Goal: Transaction & Acquisition: Subscribe to service/newsletter

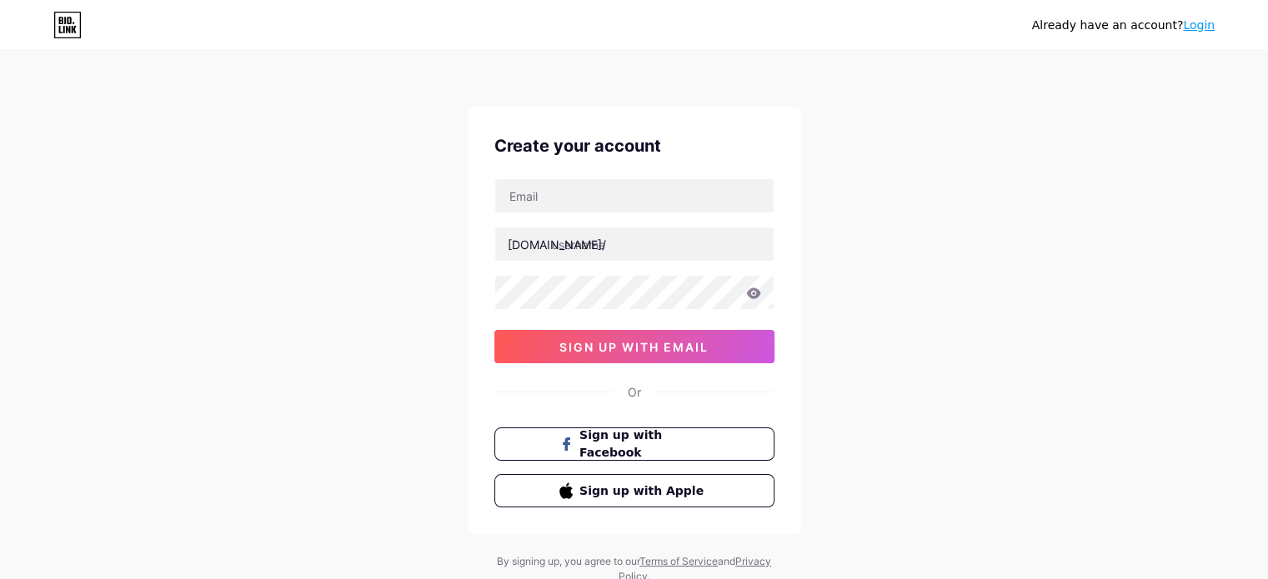
click at [908, 368] on div "Already have an account? Login Create your account [DOMAIN_NAME]/ 0cAFcWeA4XnMo…" at bounding box center [634, 319] width 1268 height 638
click at [498, 183] on input "text" at bounding box center [634, 195] width 278 height 33
click at [334, 194] on div "Already have an account? Login Create your account [DOMAIN_NAME]/ 0cAFcWeA4XnMo…" at bounding box center [634, 319] width 1268 height 638
drag, startPoint x: 529, startPoint y: 197, endPoint x: 643, endPoint y: 213, distance: 115.3
click at [529, 197] on input "text" at bounding box center [634, 195] width 278 height 33
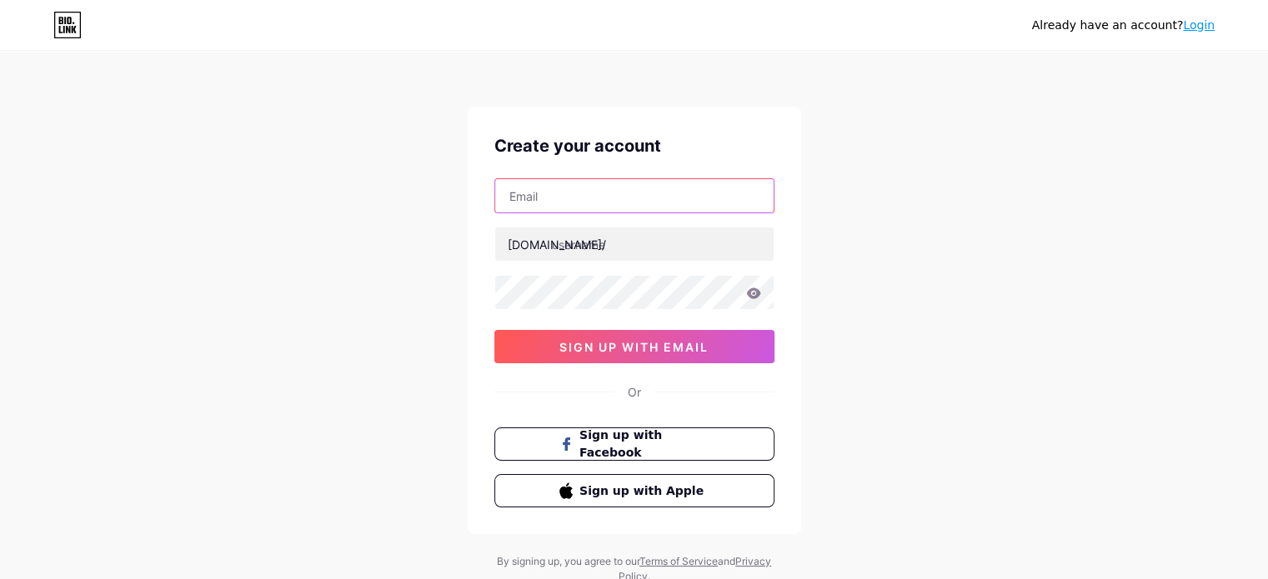
type input "[EMAIL_ADDRESS][DOMAIN_NAME]"
click at [474, 252] on div "Create your account [EMAIL_ADDRESS][DOMAIN_NAME] [DOMAIN_NAME]/ 0cAFcWeA4XnMoDO…" at bounding box center [635, 321] width 334 height 428
click at [521, 243] on div "[DOMAIN_NAME]/" at bounding box center [557, 245] width 98 height 18
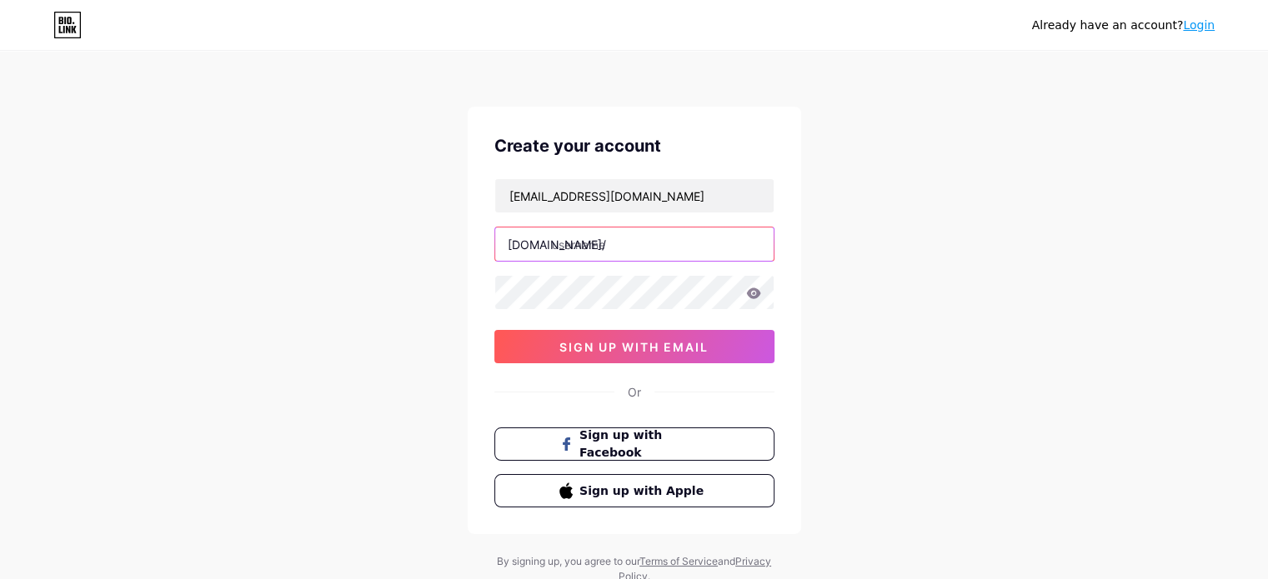
click at [579, 243] on input "text" at bounding box center [634, 244] width 278 height 33
click at [539, 243] on div "[DOMAIN_NAME]/" at bounding box center [557, 245] width 98 height 18
click at [600, 253] on input "text" at bounding box center [634, 244] width 278 height 33
paste input "dehradunmilitaryacademy"
click at [364, 263] on div "Already have an account? Login Create your account [EMAIL_ADDRESS][DOMAIN_NAME]…" at bounding box center [634, 319] width 1268 height 638
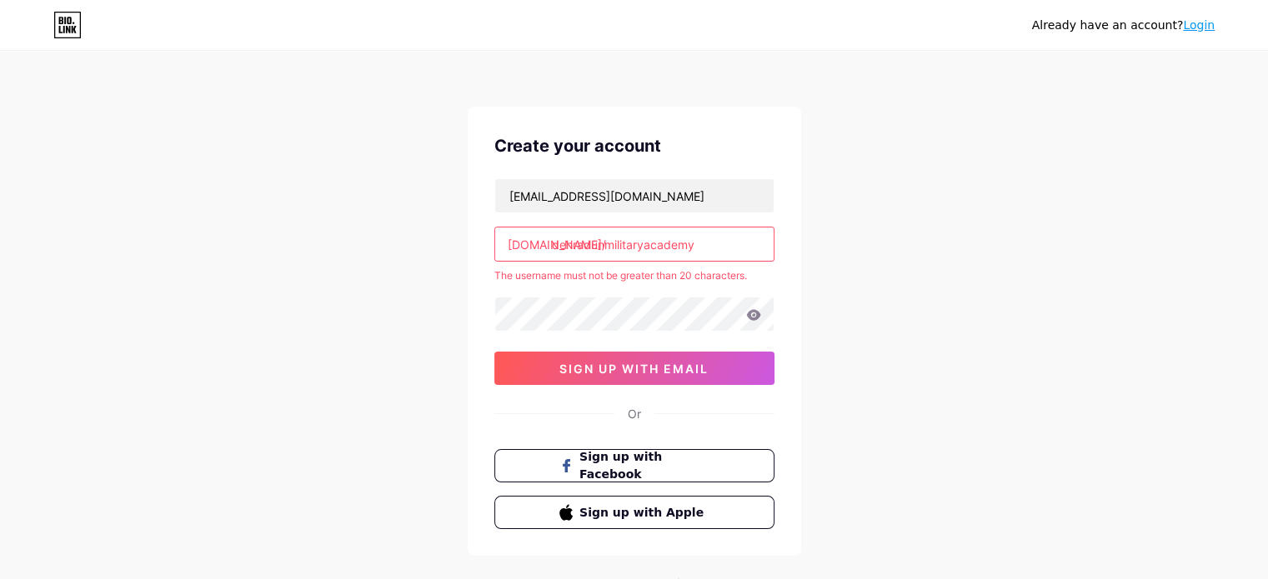
click at [388, 341] on div "Already have an account? Login Create your account [EMAIL_ADDRESS][DOMAIN_NAME]…" at bounding box center [634, 330] width 1268 height 660
click at [724, 247] on input "dehradunmilitaryacademy" at bounding box center [634, 244] width 278 height 33
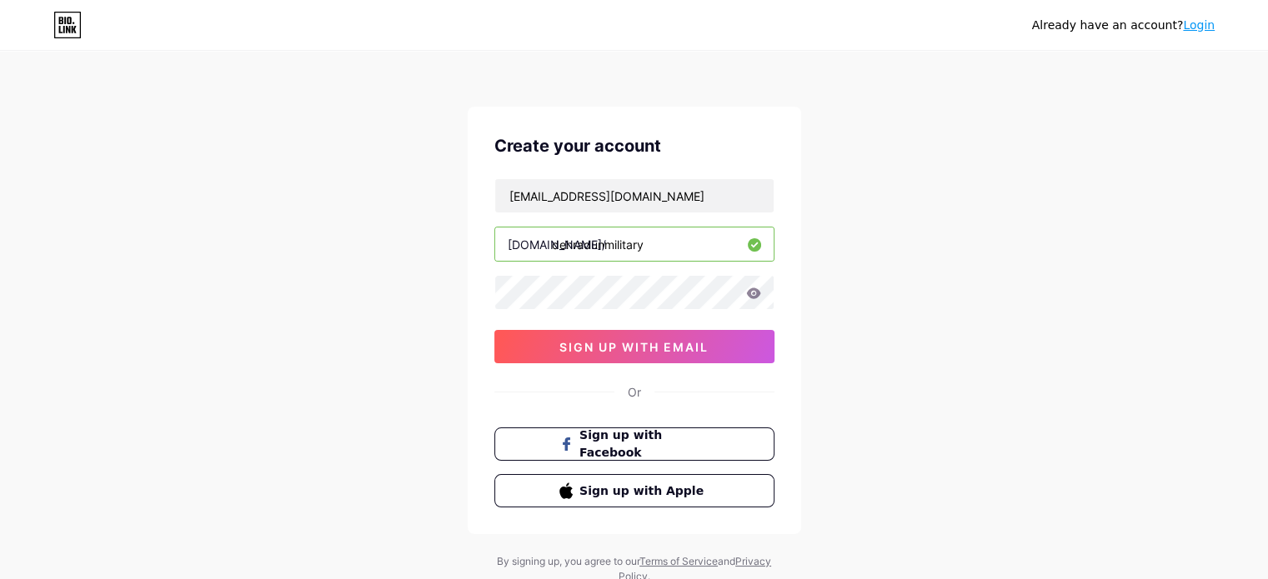
click at [908, 262] on div "Already have an account? Login Create your account [EMAIL_ADDRESS][DOMAIN_NAME]…" at bounding box center [634, 319] width 1268 height 638
click at [662, 248] on input "dehradunmilitary" at bounding box center [634, 244] width 278 height 33
type input "dehradunmilitarya"
click at [249, 286] on div "Already have an account? Login Create your account [EMAIL_ADDRESS][DOMAIN_NAME]…" at bounding box center [634, 319] width 1268 height 638
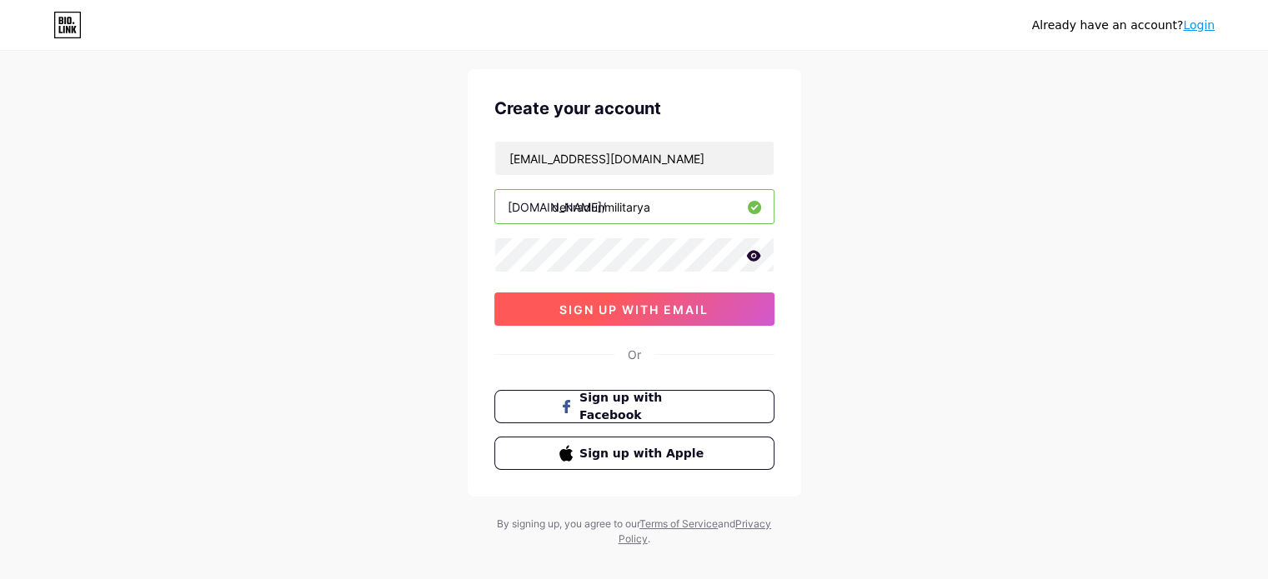
scroll to position [57, 0]
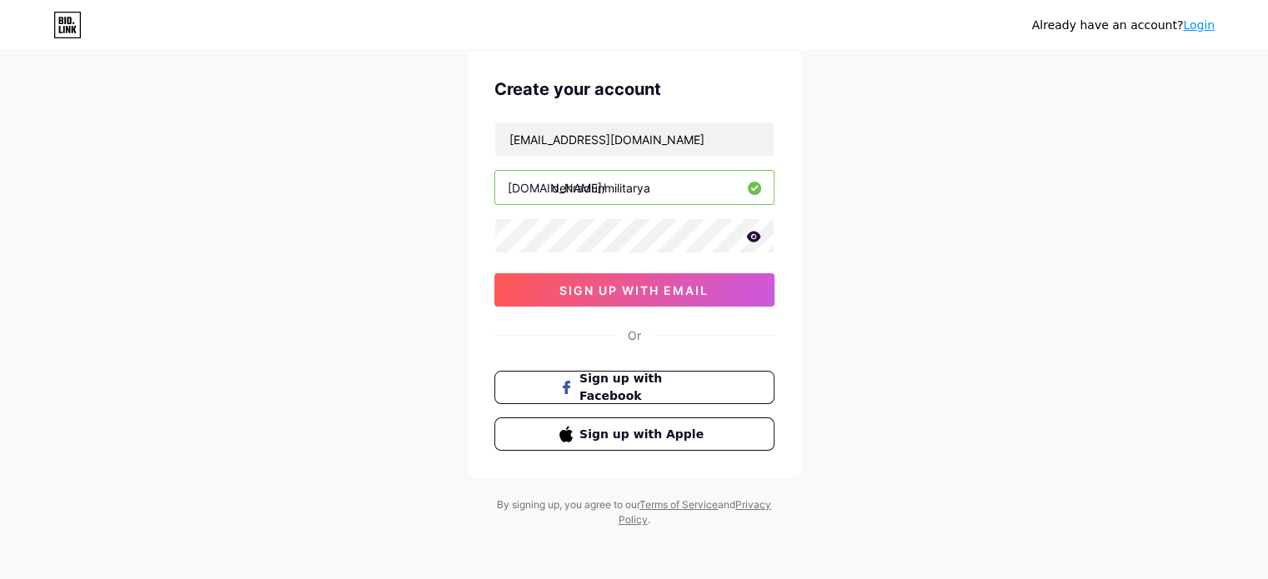
drag, startPoint x: 701, startPoint y: 288, endPoint x: 963, endPoint y: 309, distance: 262.6
click at [709, 288] on span "sign up with email" at bounding box center [633, 290] width 149 height 14
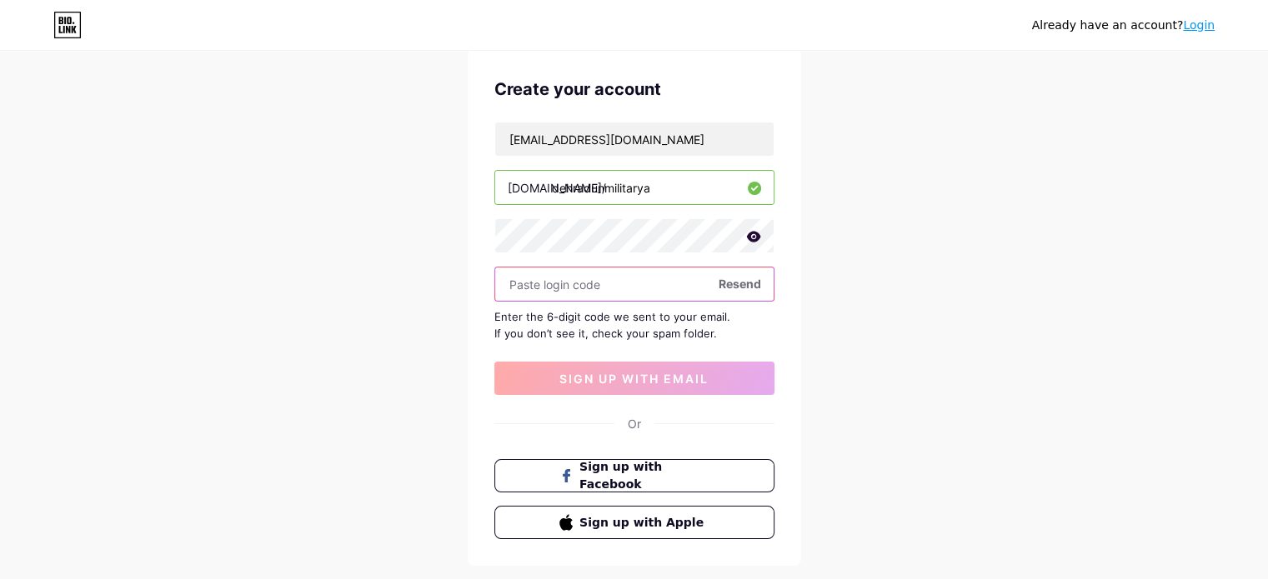
click at [560, 293] on input "text" at bounding box center [634, 284] width 278 height 33
paste input "993134"
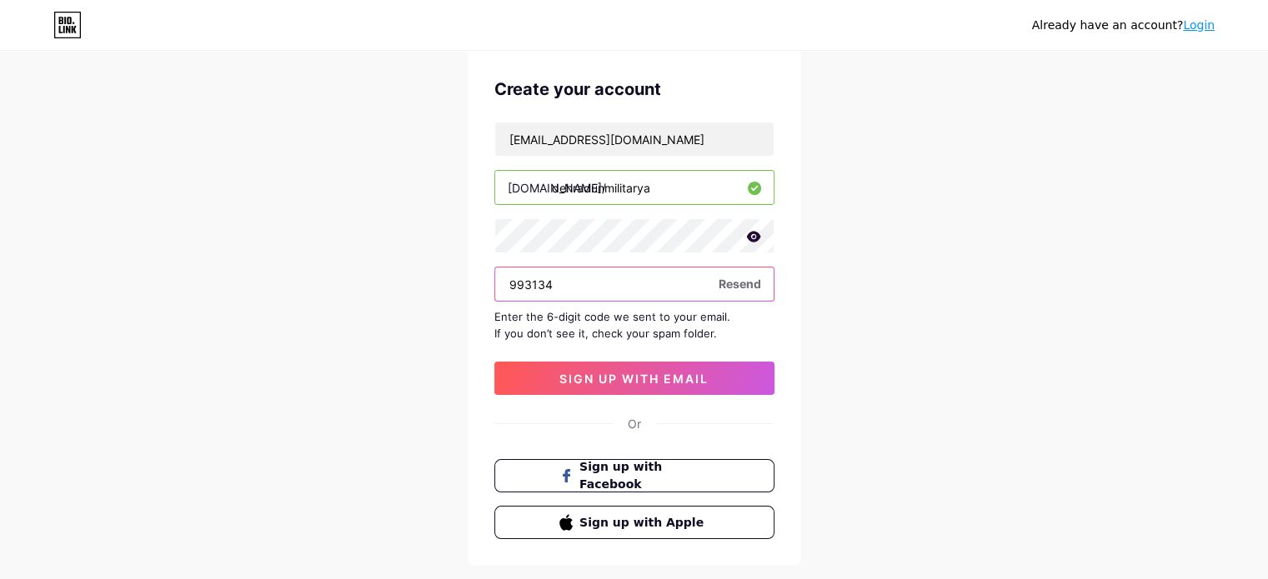
type input "993134"
click at [583, 354] on div "[EMAIL_ADDRESS][DOMAIN_NAME] [DOMAIN_NAME]/ dehradunmilitarya 993134 Resend Ent…" at bounding box center [634, 258] width 280 height 273
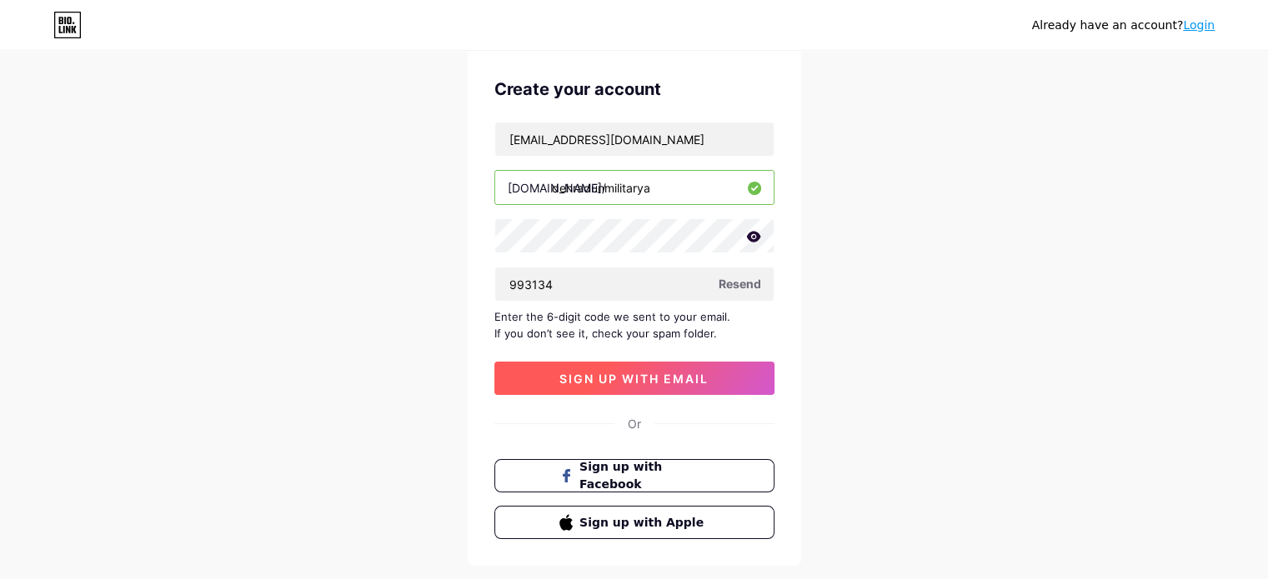
click at [590, 376] on span "sign up with email" at bounding box center [633, 379] width 149 height 14
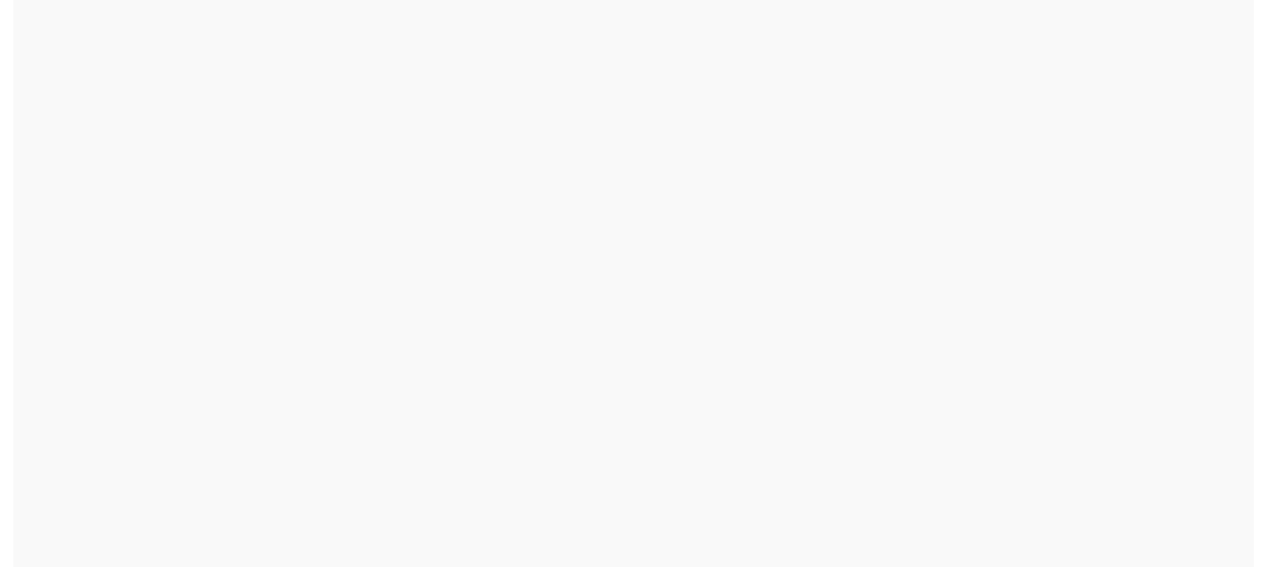
scroll to position [0, 0]
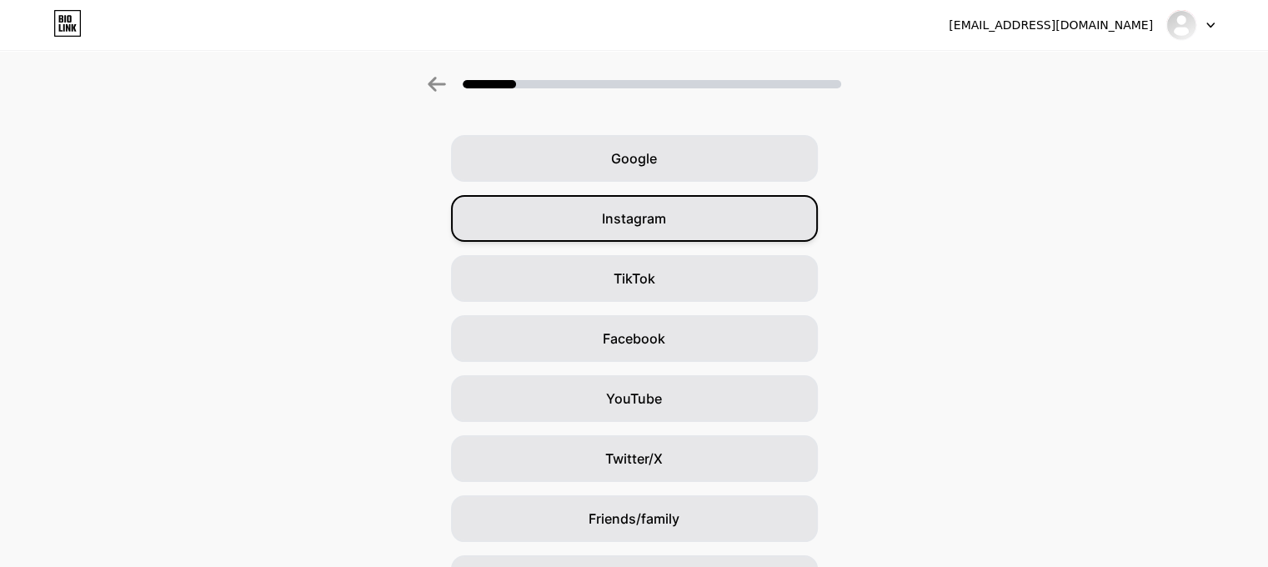
scroll to position [152, 0]
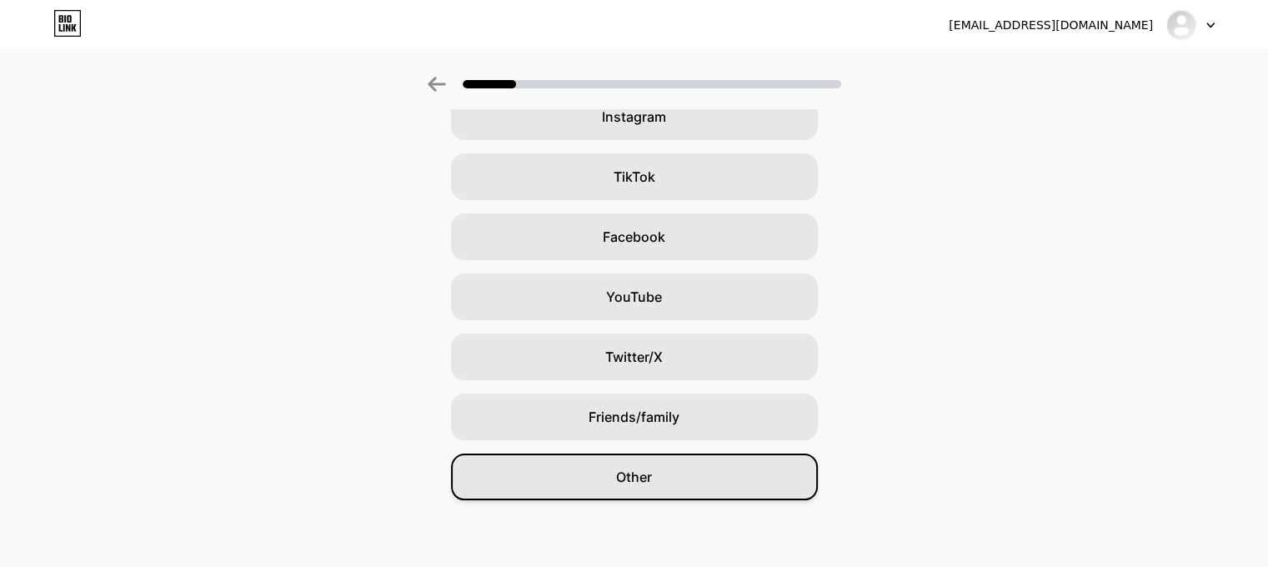
click at [633, 479] on span "Other" at bounding box center [634, 477] width 36 height 20
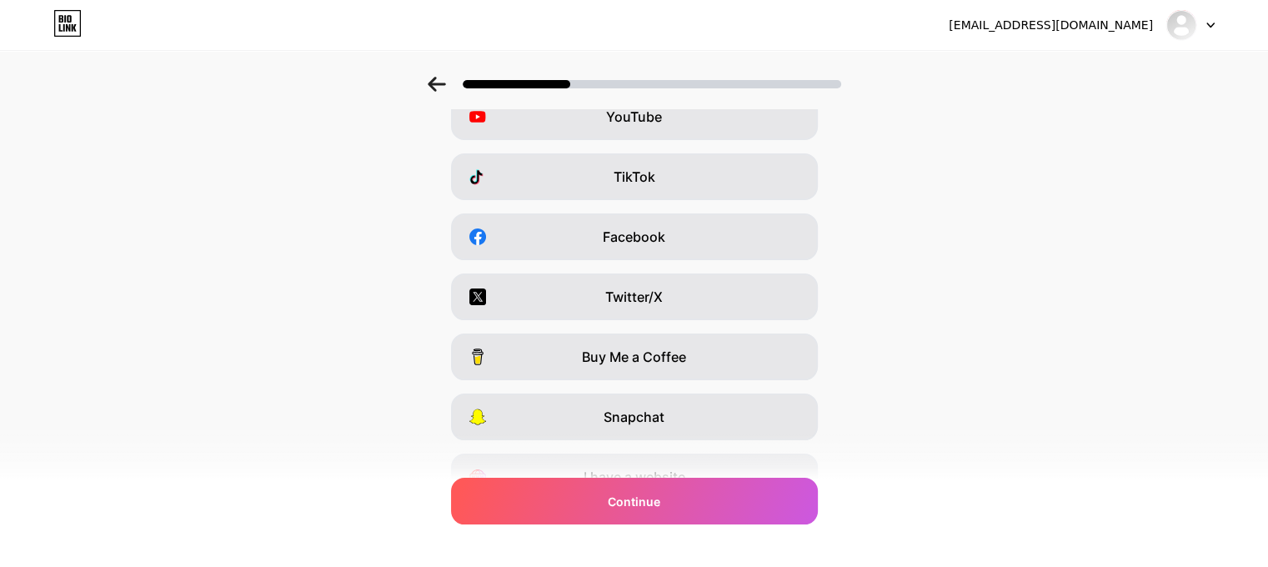
scroll to position [0, 0]
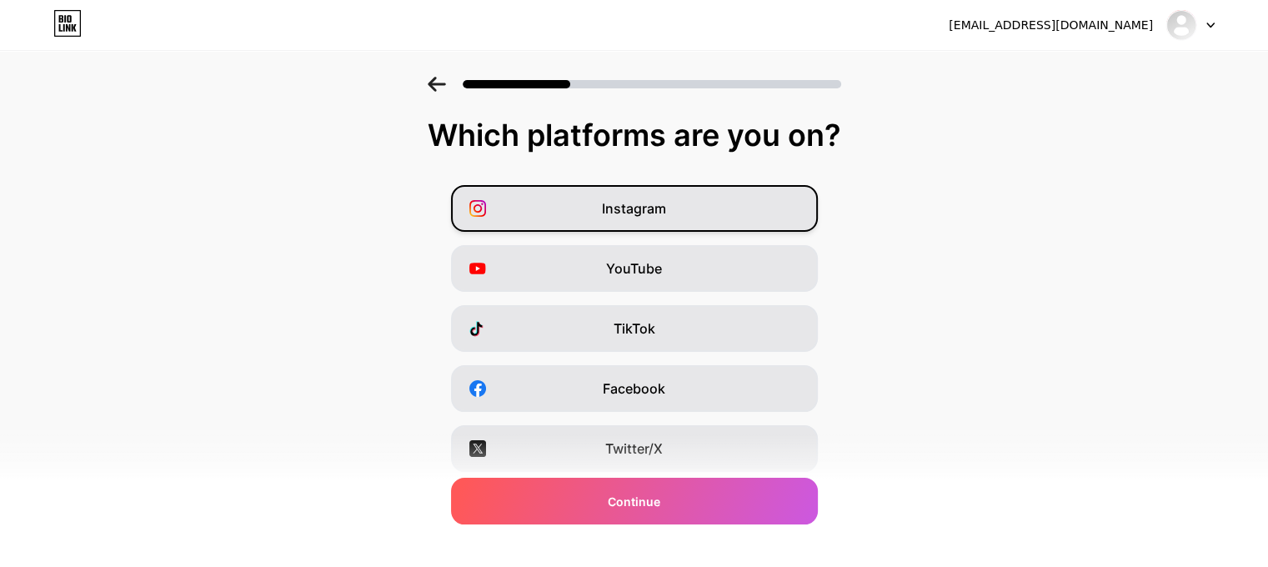
click at [651, 205] on span "Instagram" at bounding box center [634, 208] width 64 height 20
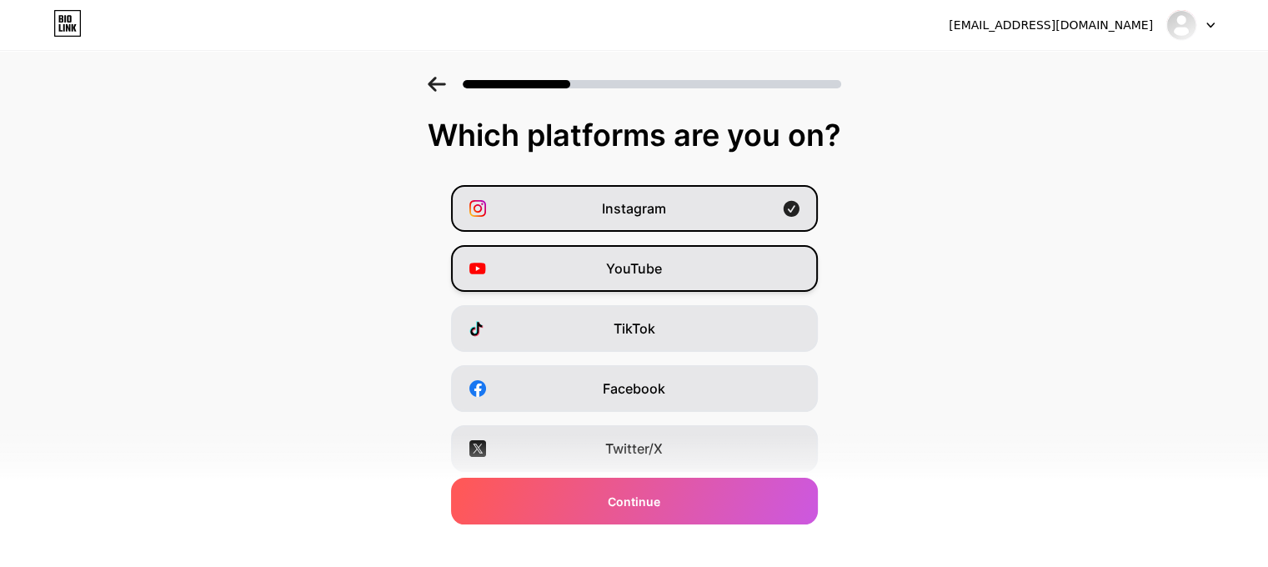
click at [674, 248] on div "YouTube" at bounding box center [634, 268] width 367 height 47
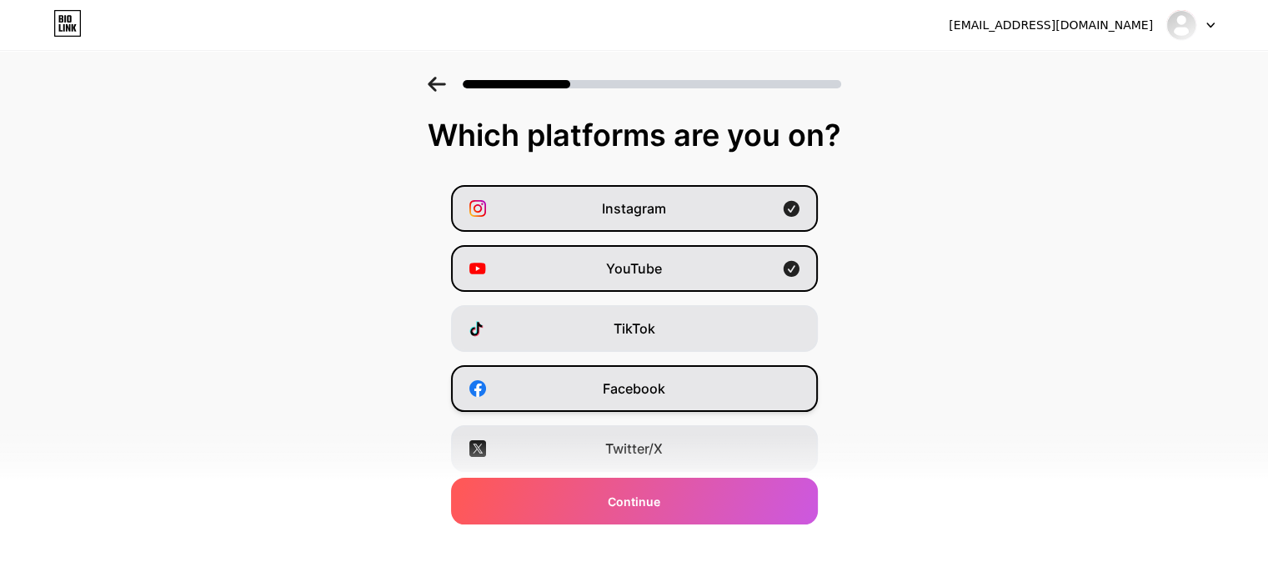
click at [689, 397] on div "Facebook" at bounding box center [634, 388] width 367 height 47
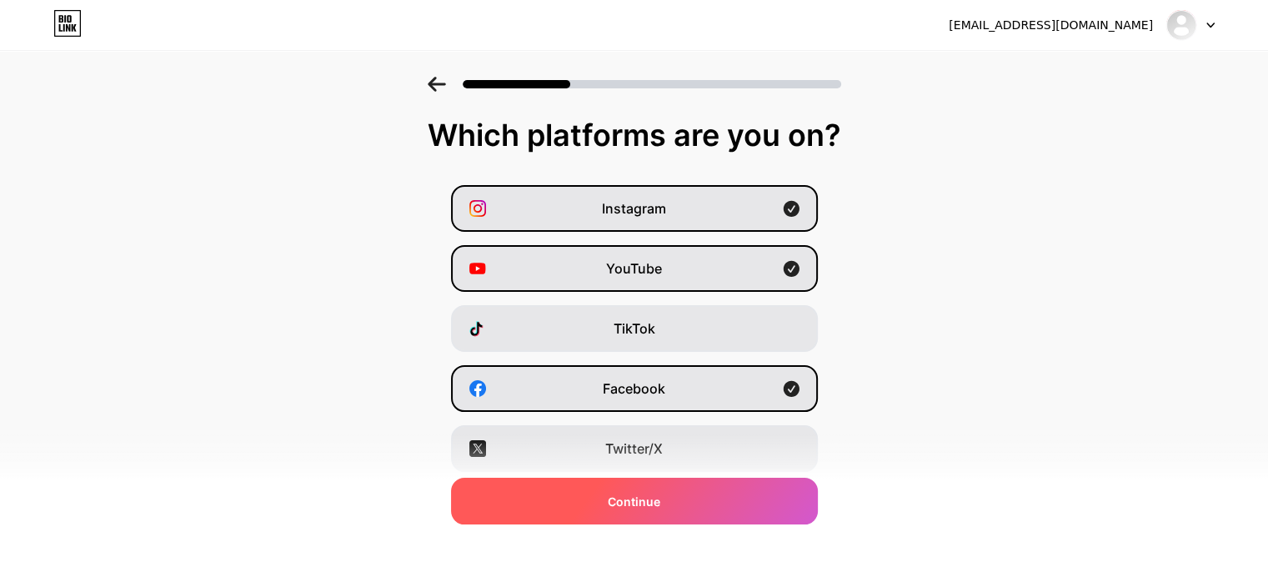
click at [676, 499] on div "Continue" at bounding box center [634, 501] width 367 height 47
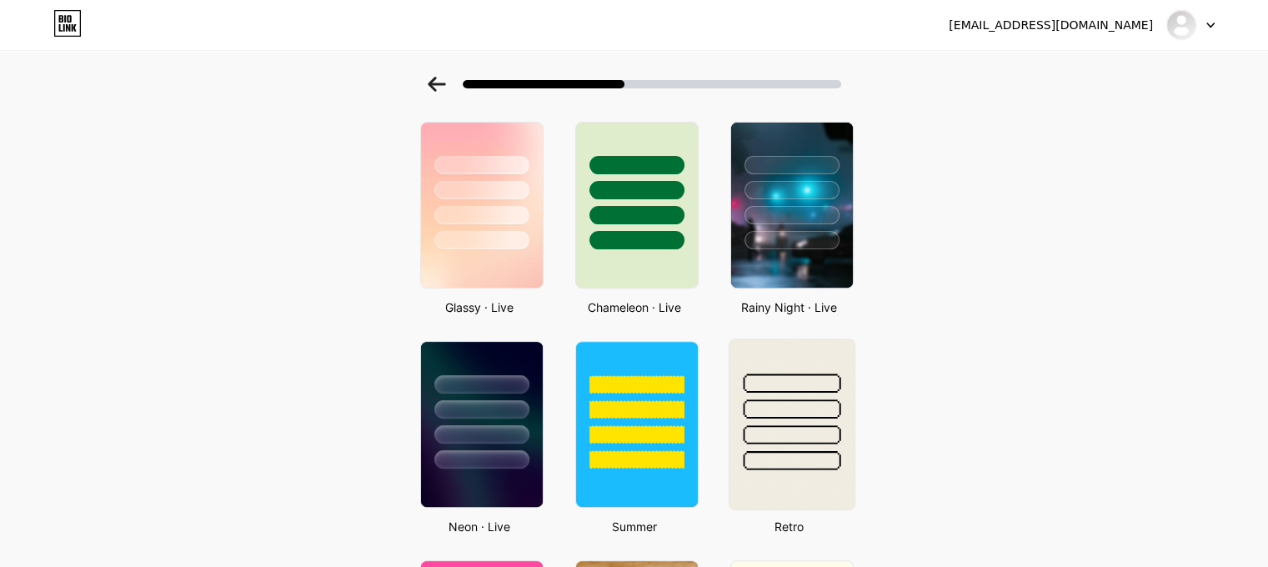
scroll to position [584, 0]
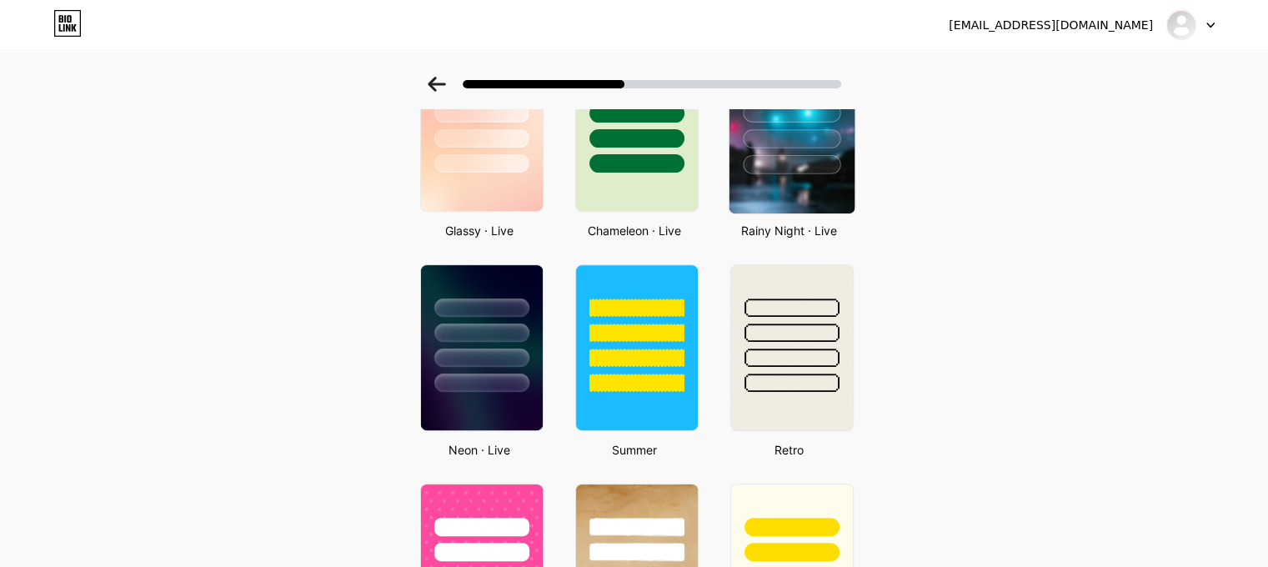
click at [806, 186] on img at bounding box center [791, 128] width 125 height 170
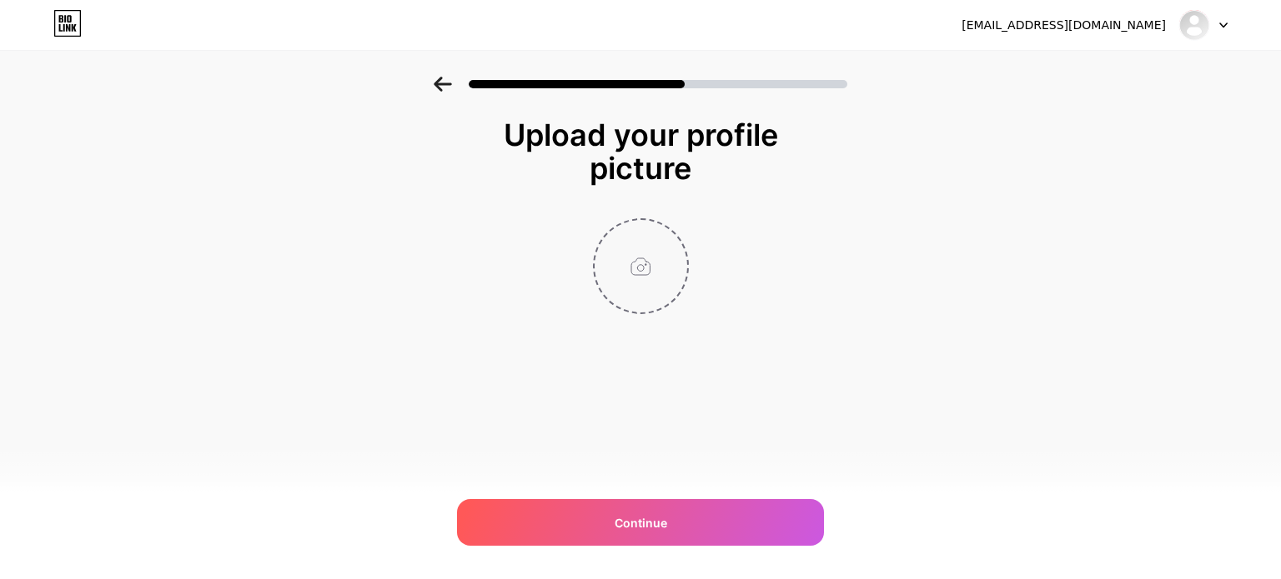
click at [643, 264] on input "file" at bounding box center [640, 266] width 93 height 93
type input "C:\fakepath\Dehradun Military Academy Logo.png"
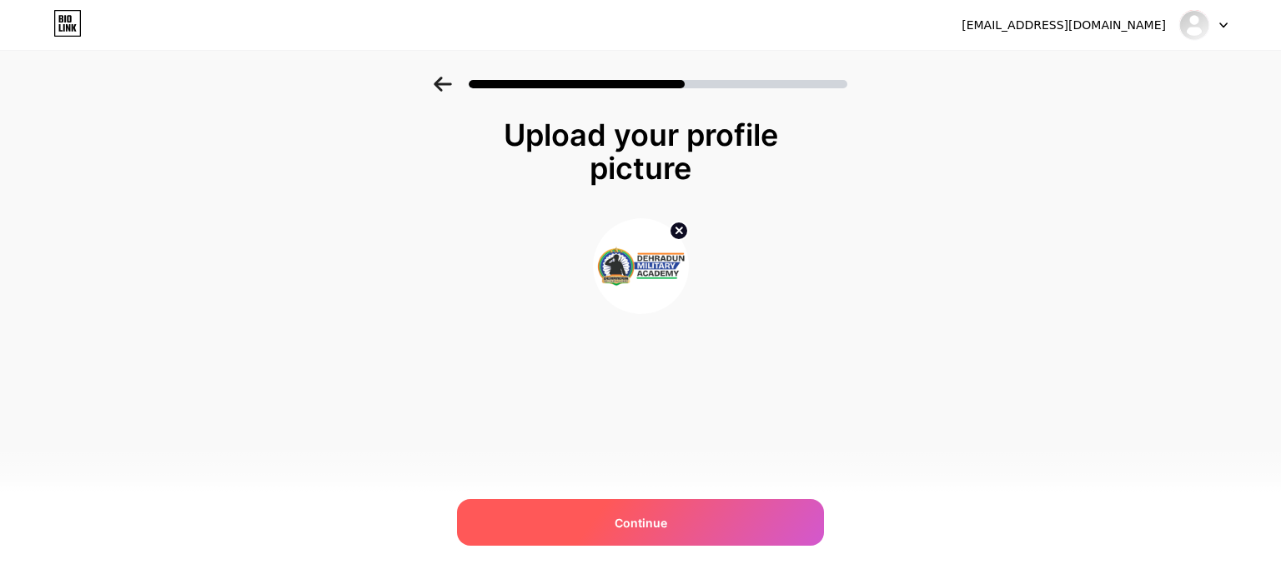
click at [682, 533] on div "Continue" at bounding box center [640, 522] width 367 height 47
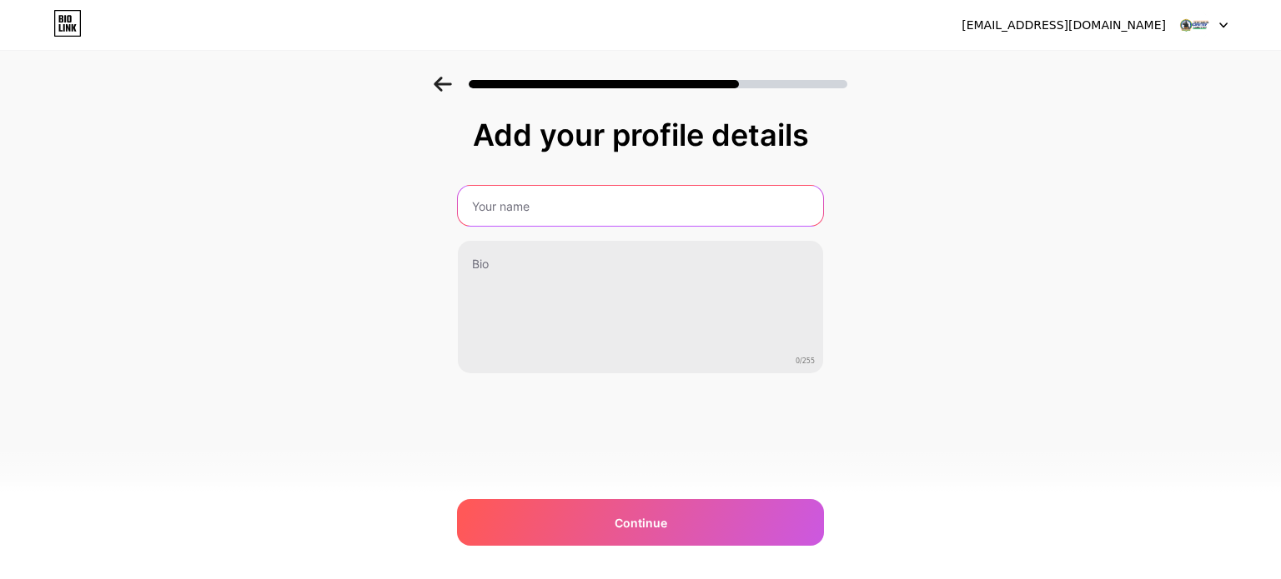
click at [534, 218] on input "text" at bounding box center [640, 206] width 365 height 40
paste input "[GEOGRAPHIC_DATA]"
type input "[GEOGRAPHIC_DATA]"
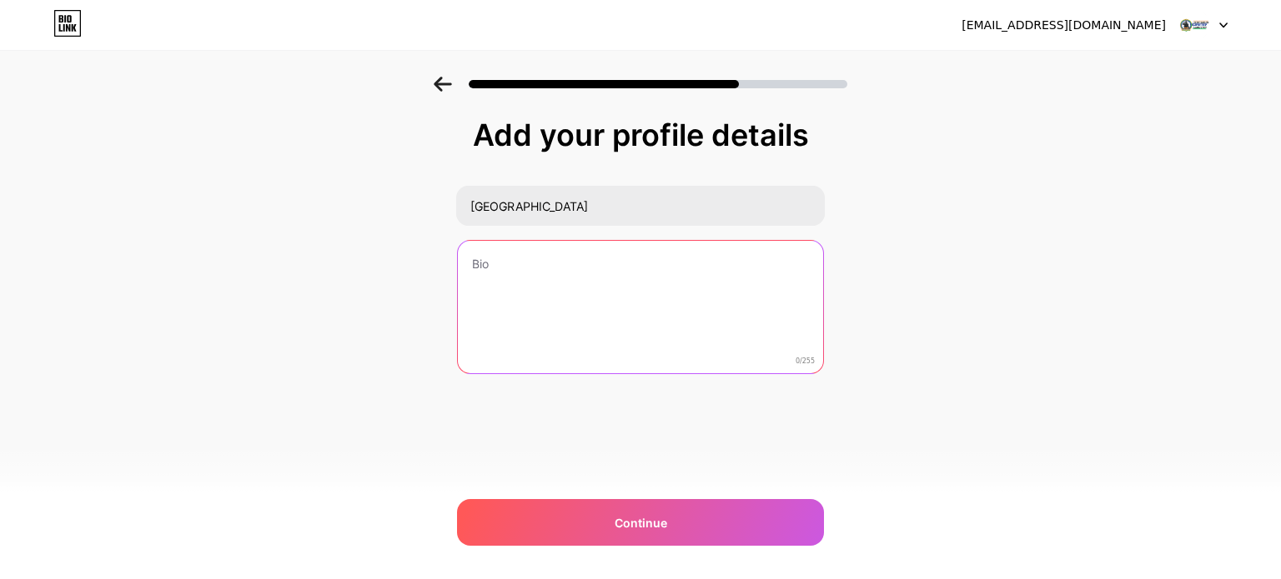
click at [556, 279] on textarea at bounding box center [640, 308] width 365 height 134
click at [584, 299] on textarea at bounding box center [640, 308] width 369 height 136
paste textarea "Dehradun Military Academy (DMA), under BM Defence Training Society, is a premie…"
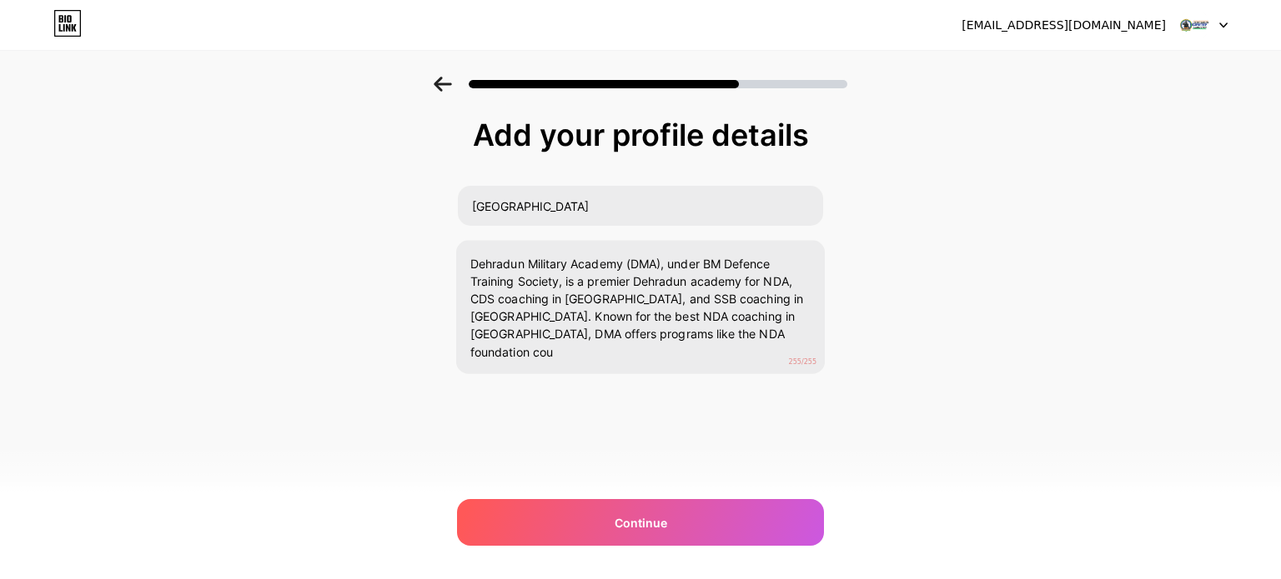
drag, startPoint x: 220, startPoint y: 372, endPoint x: 253, endPoint y: 376, distance: 32.8
click at [219, 372] on div "Add your profile details [GEOGRAPHIC_DATA] [GEOGRAPHIC_DATA] (DMA), under BM De…" at bounding box center [640, 267] width 1281 height 381
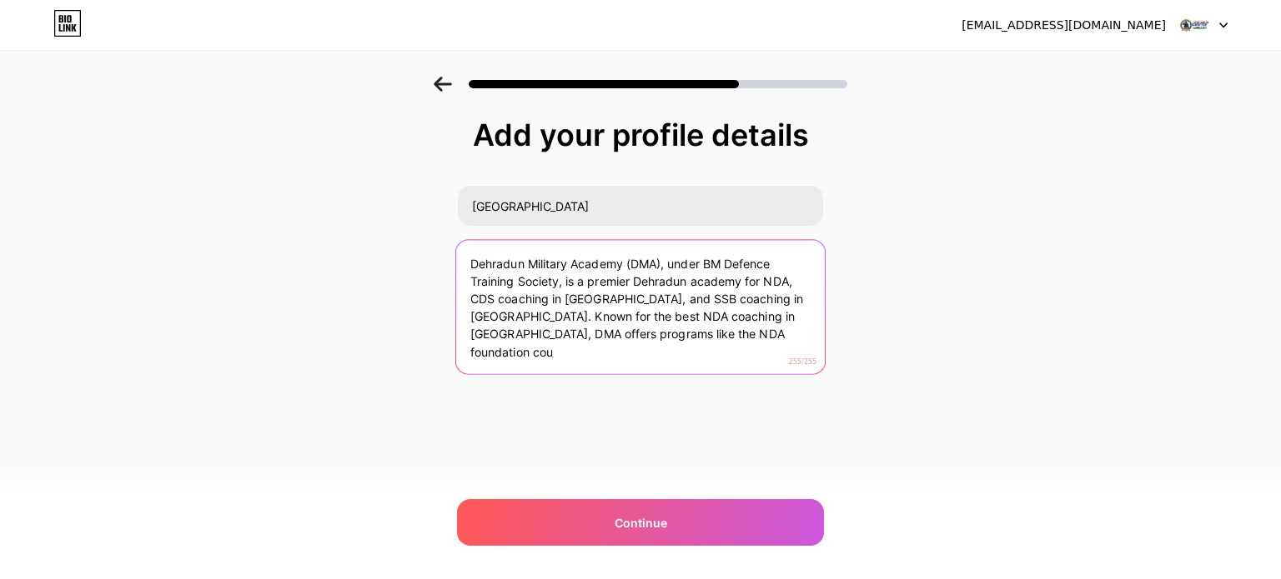
click at [737, 339] on textarea "Dehradun Military Academy (DMA), under BM Defence Training Society, is a premie…" at bounding box center [640, 308] width 369 height 136
click at [586, 307] on textarea "Dehradun Military Academy (DMA), under BM Defence Training Society, is a premie…" at bounding box center [640, 308] width 369 height 136
paste textarea
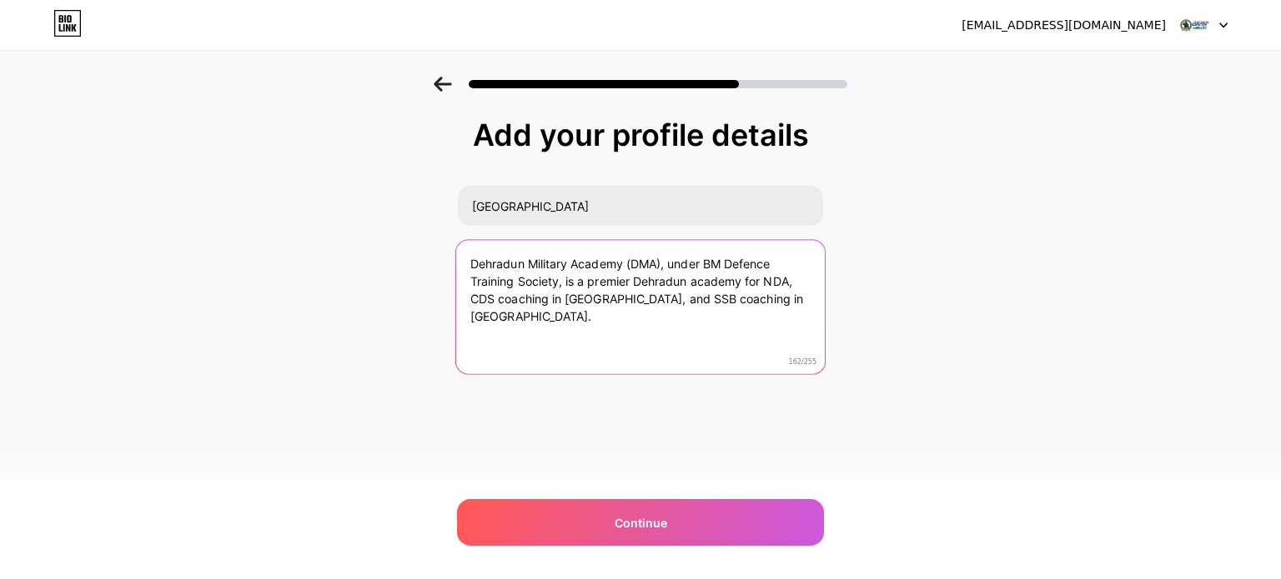
type textarea "Dehradun Military Academy (DMA), under BM Defence Training Society, is a premie…"
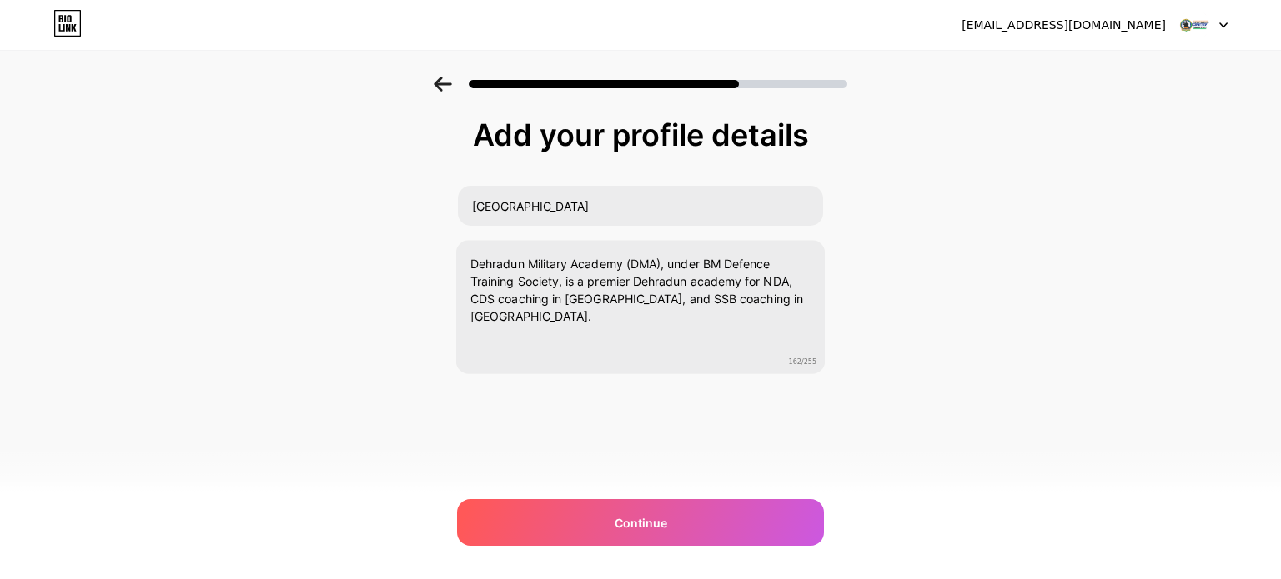
click at [359, 335] on div "Add your profile details [GEOGRAPHIC_DATA] [GEOGRAPHIC_DATA] (DMA), under BM De…" at bounding box center [640, 267] width 1281 height 381
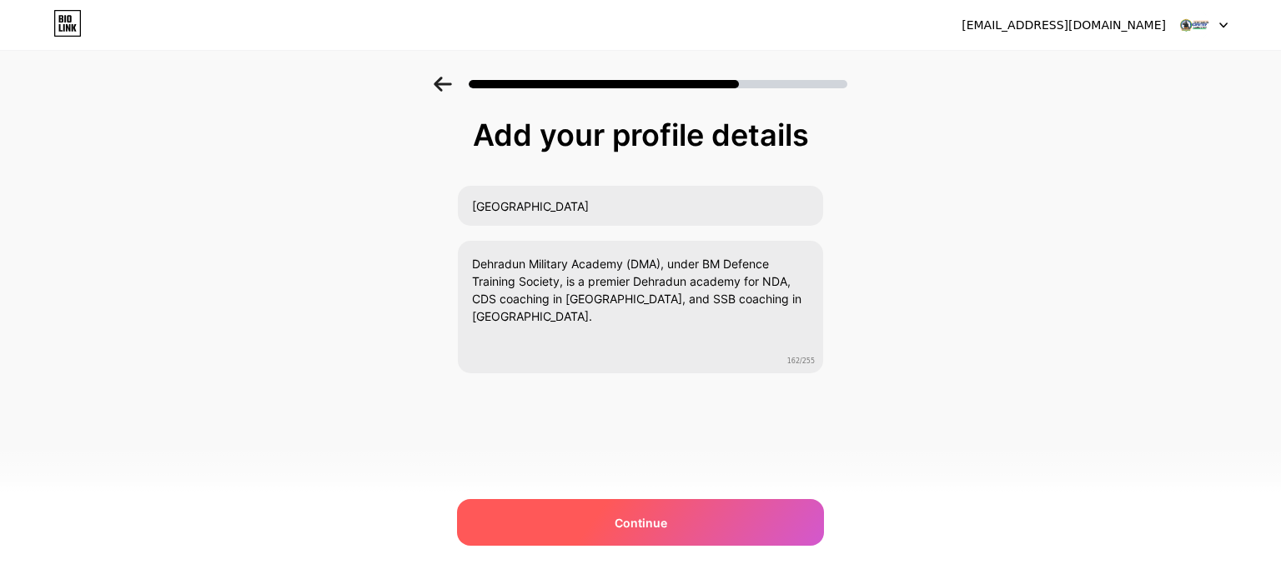
click at [622, 519] on span "Continue" at bounding box center [641, 523] width 53 height 18
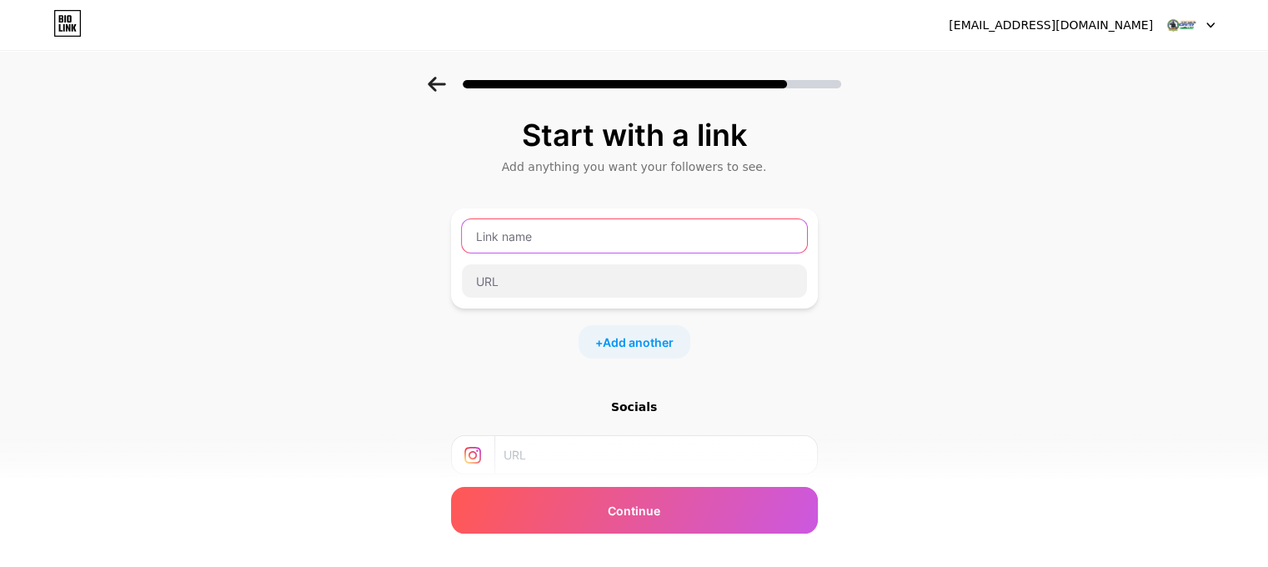
click at [560, 227] on input "text" at bounding box center [634, 235] width 345 height 33
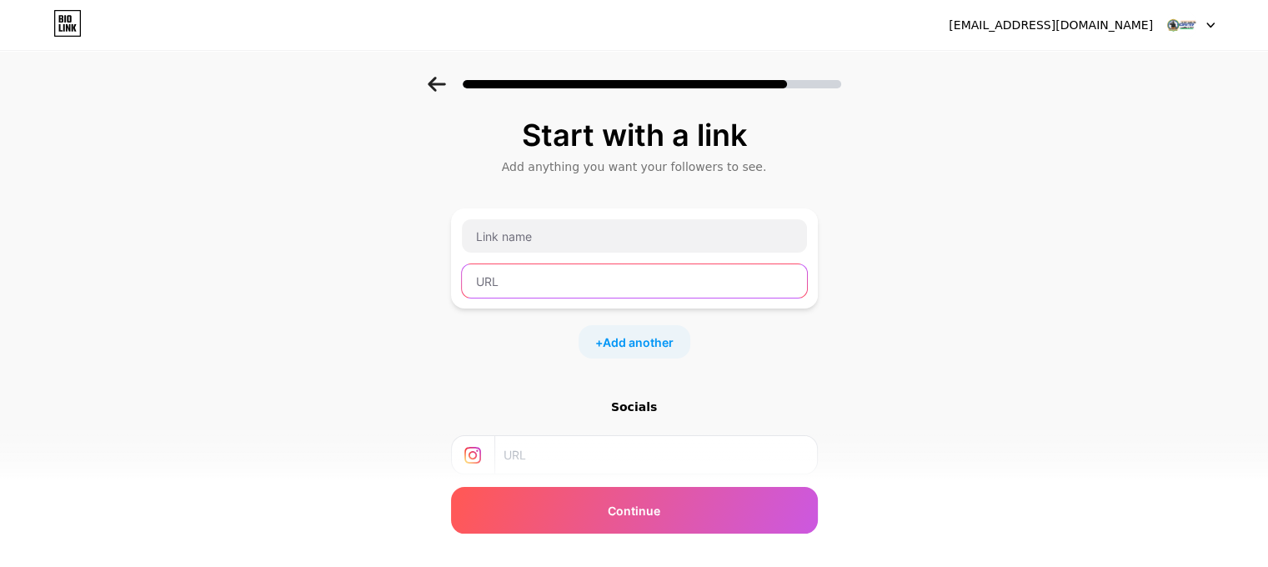
click at [507, 276] on input "text" at bounding box center [634, 280] width 345 height 33
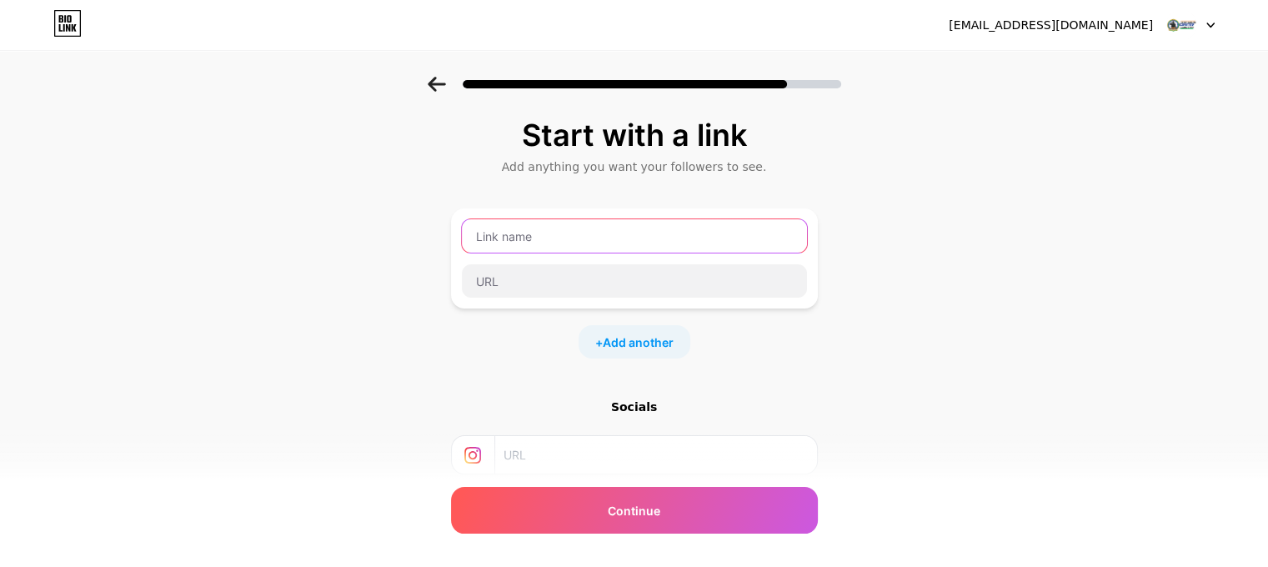
click at [517, 224] on input "text" at bounding box center [634, 235] width 345 height 33
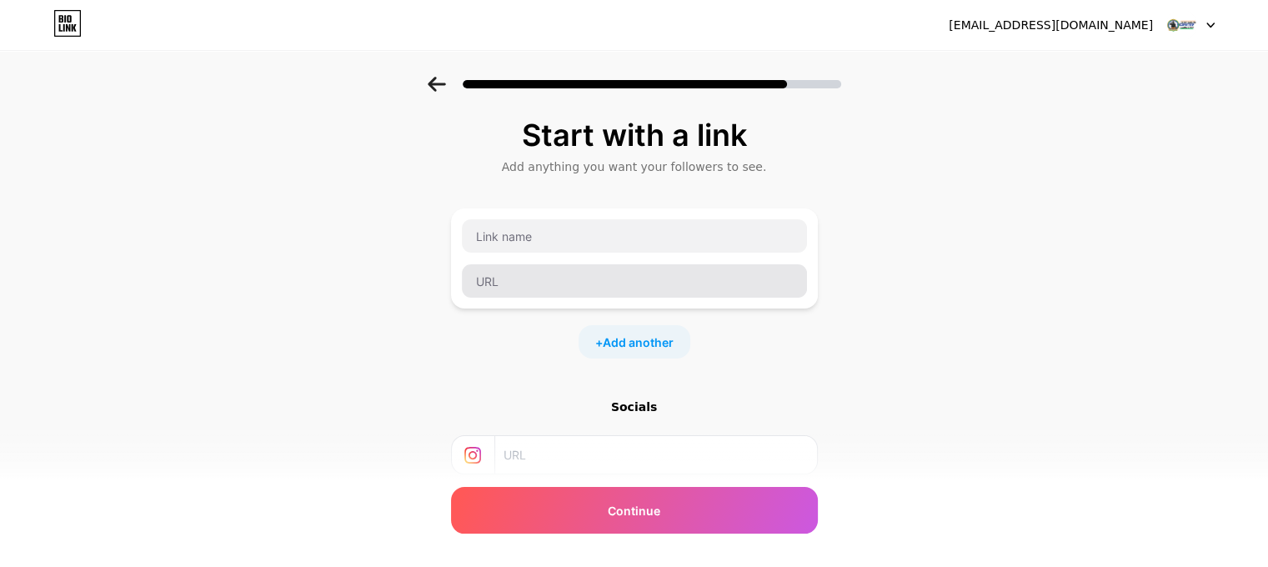
drag, startPoint x: 584, startPoint y: 258, endPoint x: 545, endPoint y: 273, distance: 40.9
click at [583, 258] on div at bounding box center [634, 258] width 347 height 80
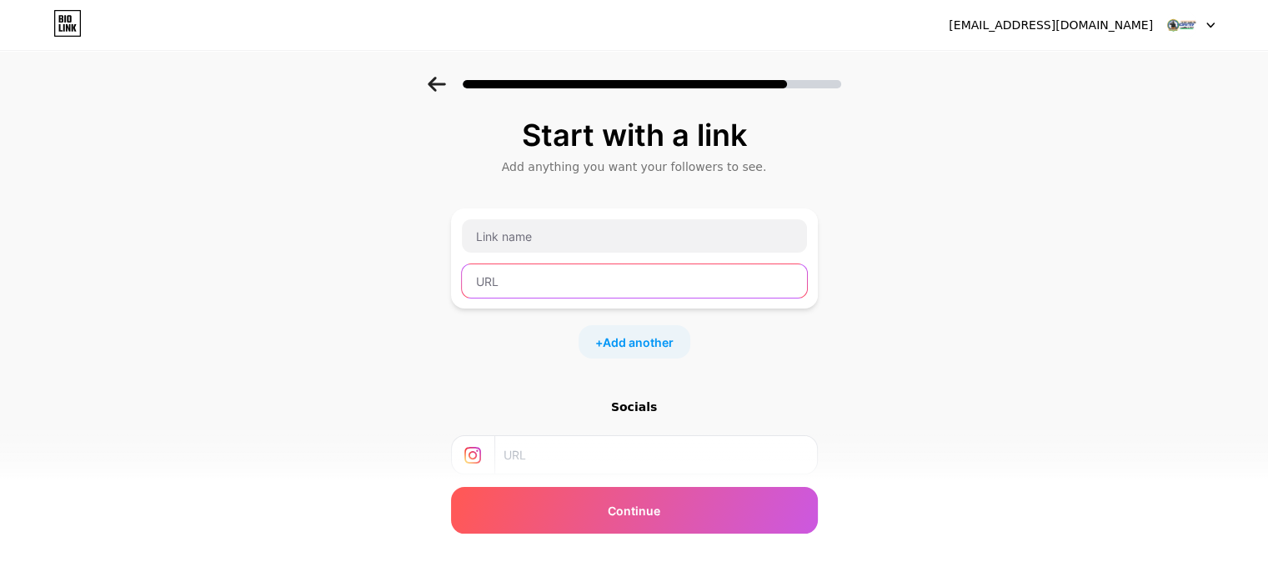
click at [539, 273] on input "text" at bounding box center [634, 280] width 345 height 33
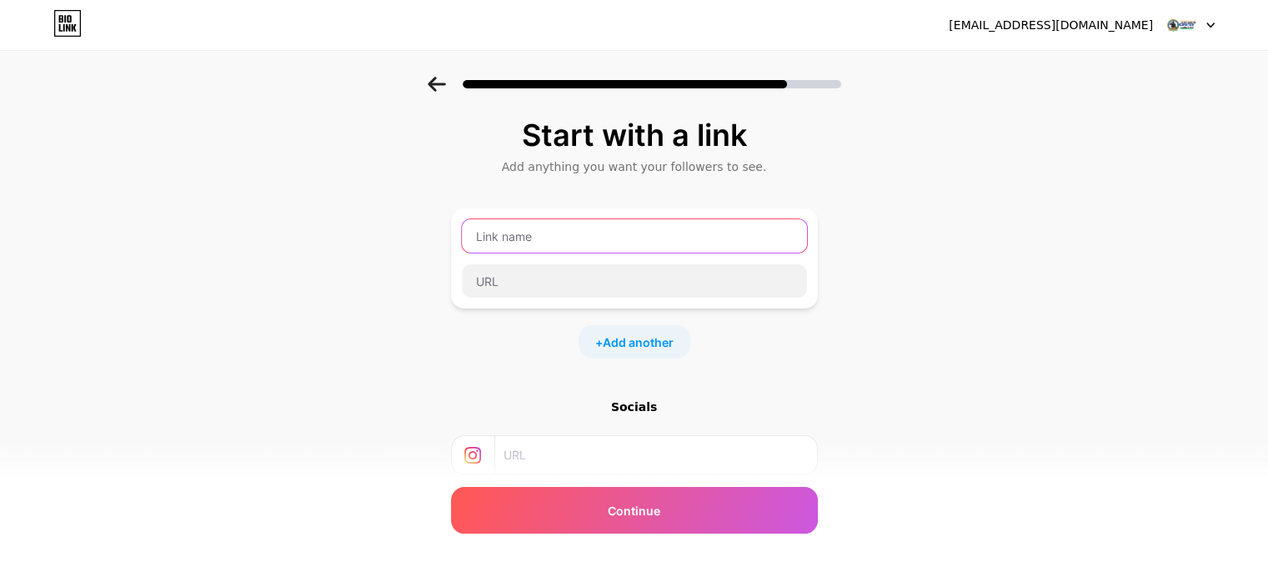
click at [544, 240] on input "text" at bounding box center [634, 235] width 345 height 33
paste input "NDA Coaching Institutes In [GEOGRAPHIC_DATA]"
type input "NDA Coaching Institutes In [GEOGRAPHIC_DATA]"
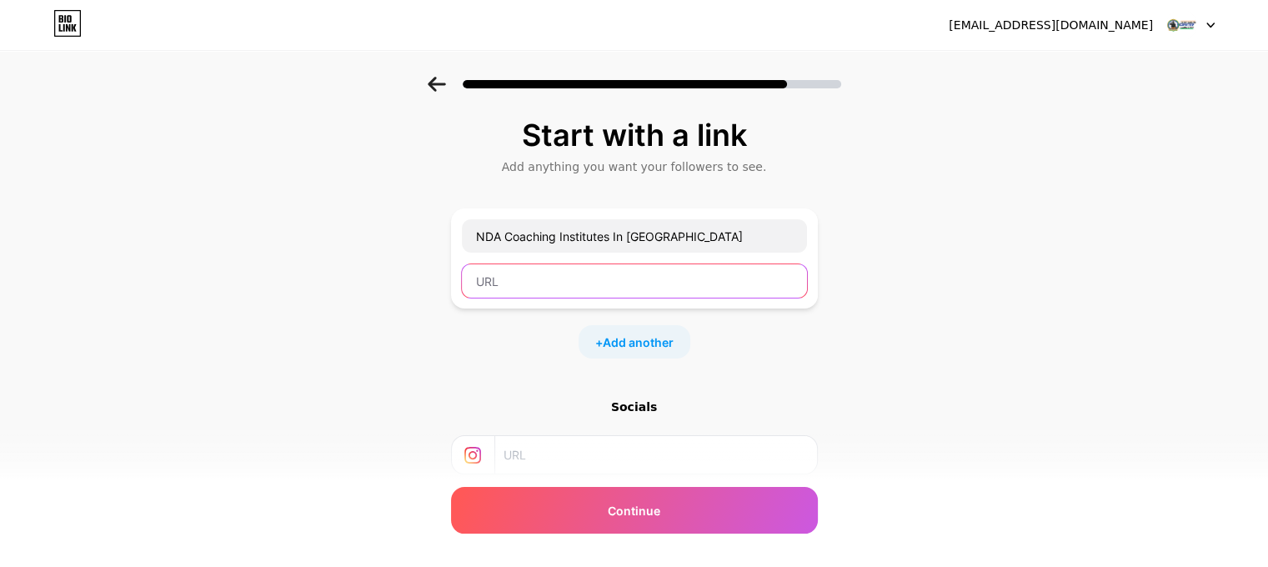
click at [526, 273] on input "text" at bounding box center [634, 280] width 345 height 33
paste input "[URL][DOMAIN_NAME]"
type input "[URL][DOMAIN_NAME]"
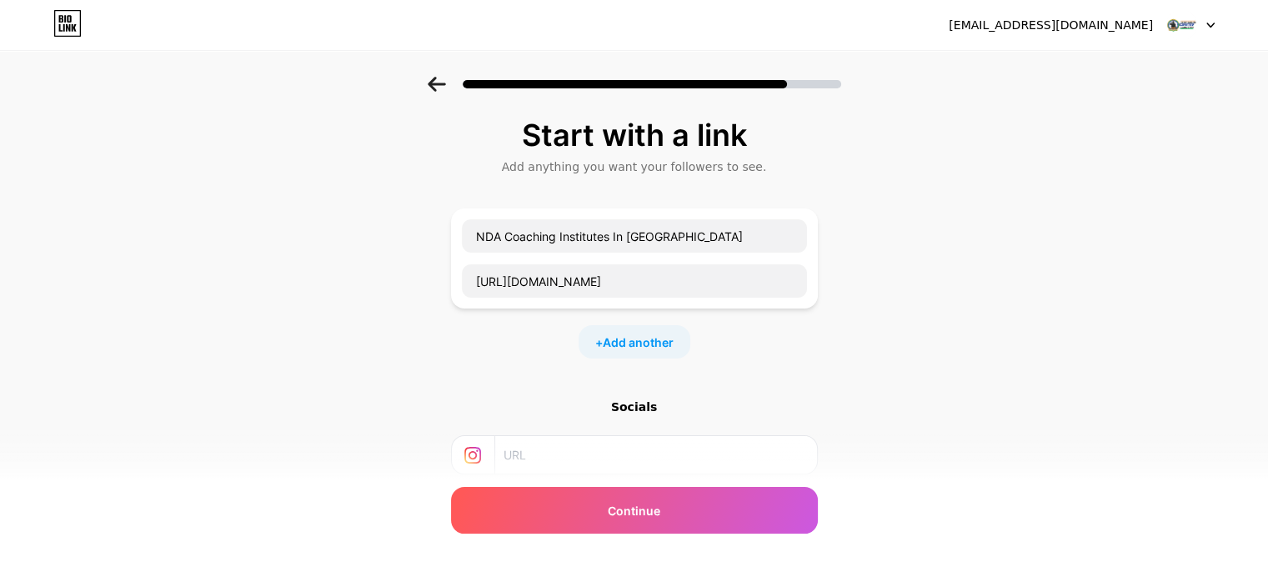
click at [382, 290] on div "Start with a link Add anything you want your followers to see. NDA Coaching Ins…" at bounding box center [634, 370] width 1268 height 586
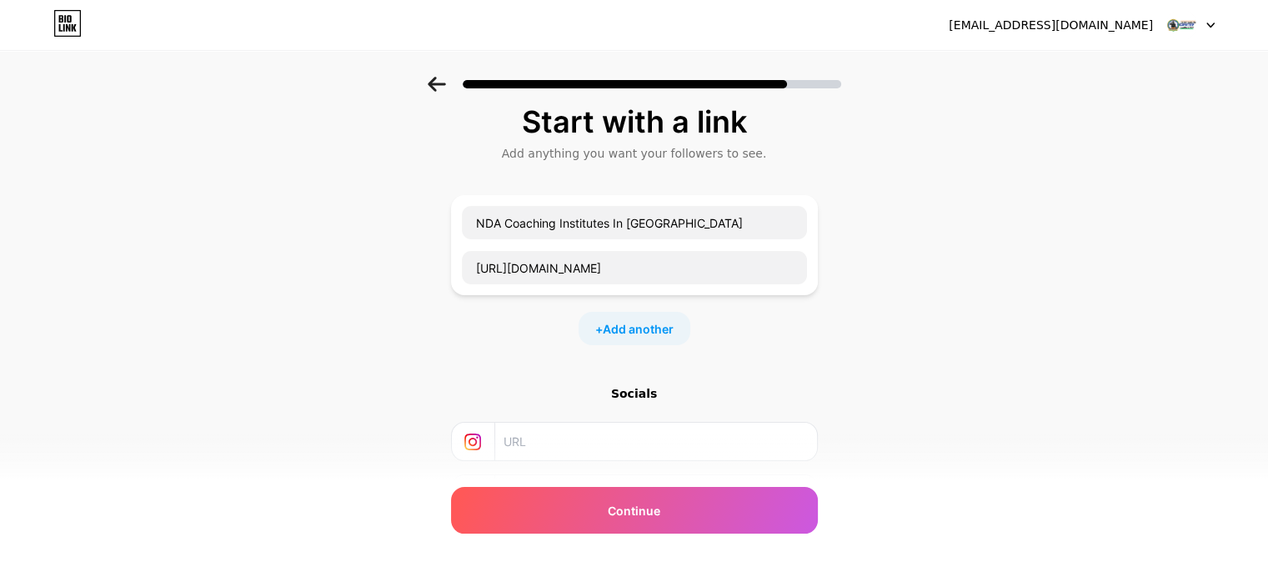
scroll to position [160, 0]
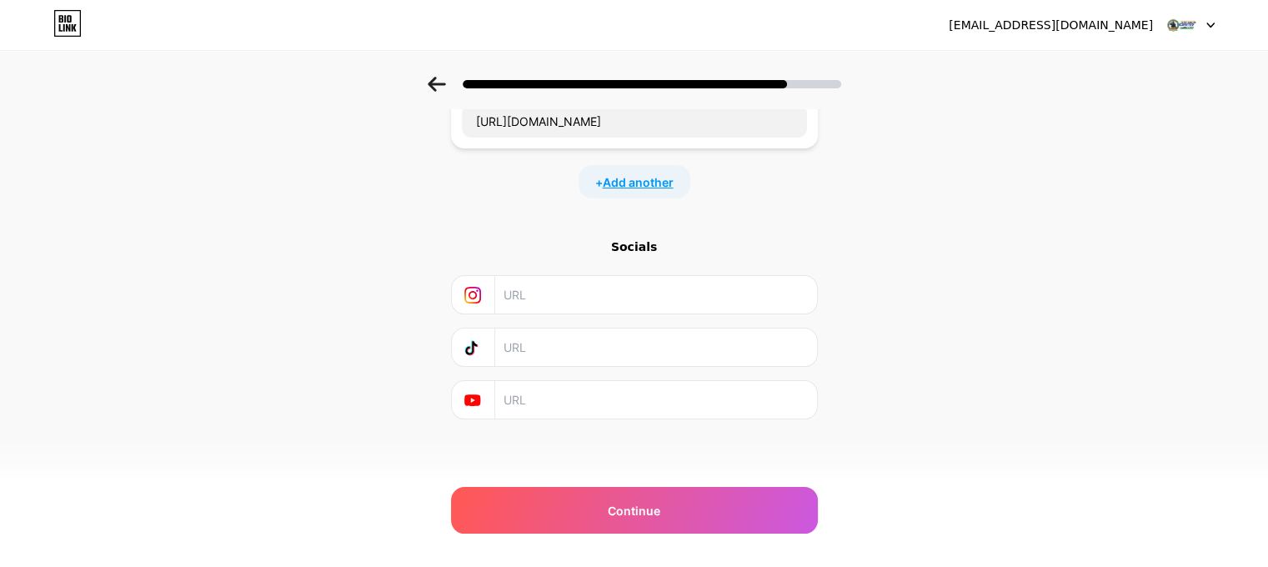
click at [620, 173] on span "Add another" at bounding box center [638, 182] width 71 height 18
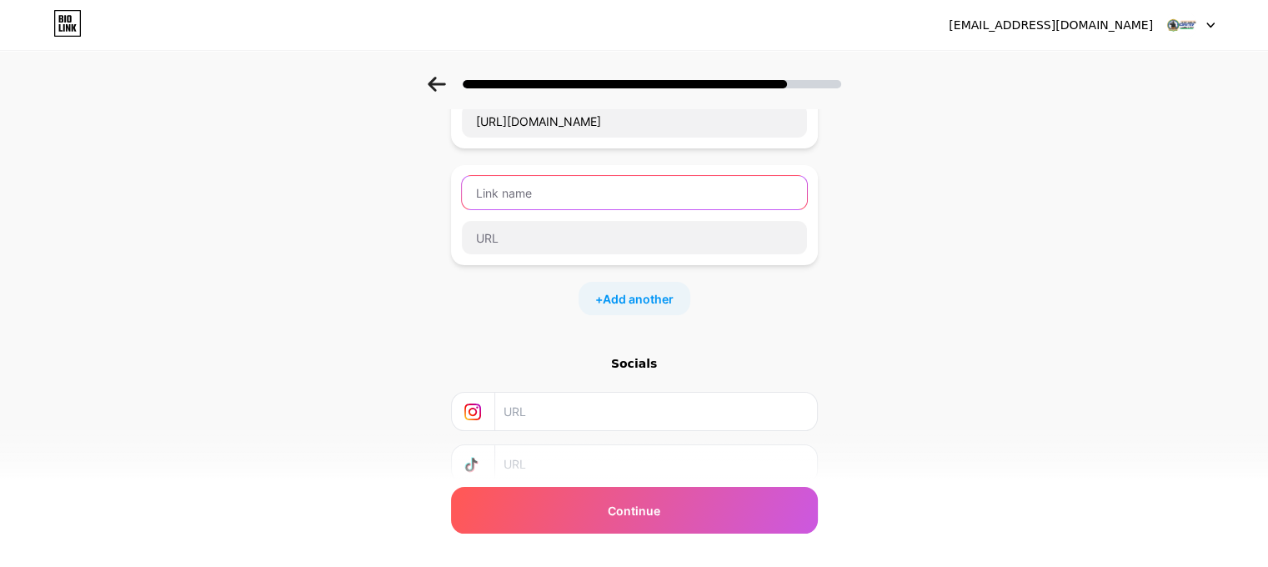
click at [534, 189] on input "text" at bounding box center [634, 192] width 345 height 33
click at [563, 194] on input "text" at bounding box center [634, 192] width 345 height 33
paste input "NDA Coaching With Schooling"
type input "NDA Coaching With Schooling"
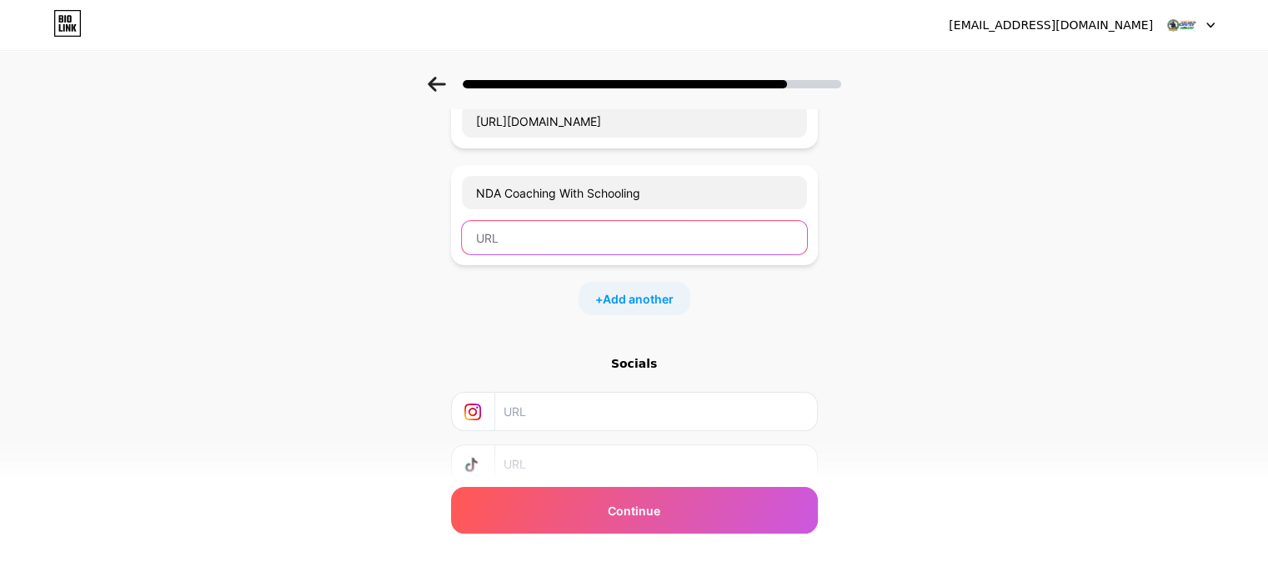
click at [548, 225] on input "text" at bounding box center [634, 237] width 345 height 33
paste input "[URL][DOMAIN_NAME]"
type input "[URL][DOMAIN_NAME]"
click at [644, 296] on span "Add another" at bounding box center [638, 299] width 71 height 18
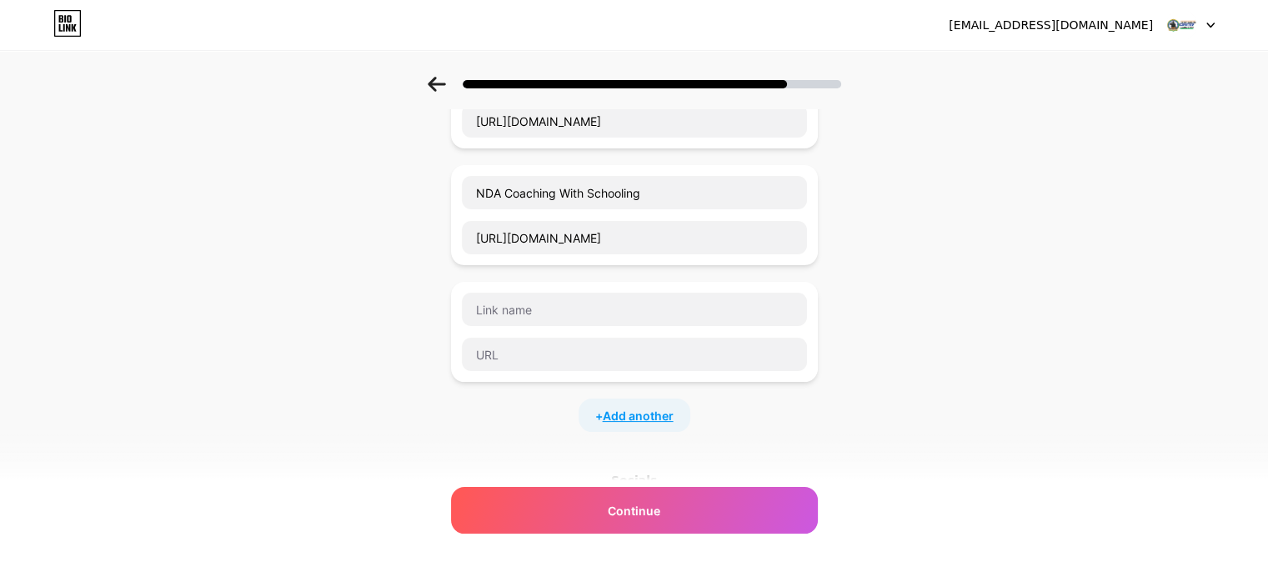
scroll to position [0, 0]
click at [504, 323] on input "text" at bounding box center [634, 309] width 345 height 33
paste input "Coaching Institute For NDA In [GEOGRAPHIC_DATA]"
type input "Coaching Institute For NDA In [GEOGRAPHIC_DATA]"
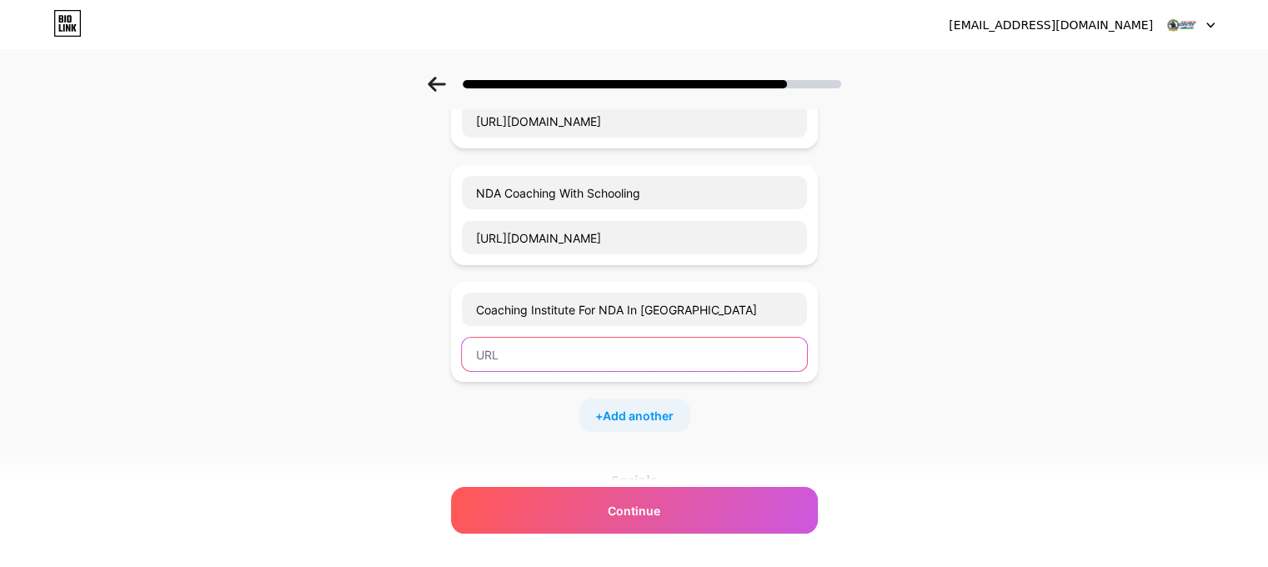
click at [536, 347] on input "text" at bounding box center [634, 354] width 345 height 33
paste input "[URL][DOMAIN_NAME]"
type input "[URL][DOMAIN_NAME]"
click at [662, 414] on span "Add another" at bounding box center [638, 416] width 71 height 18
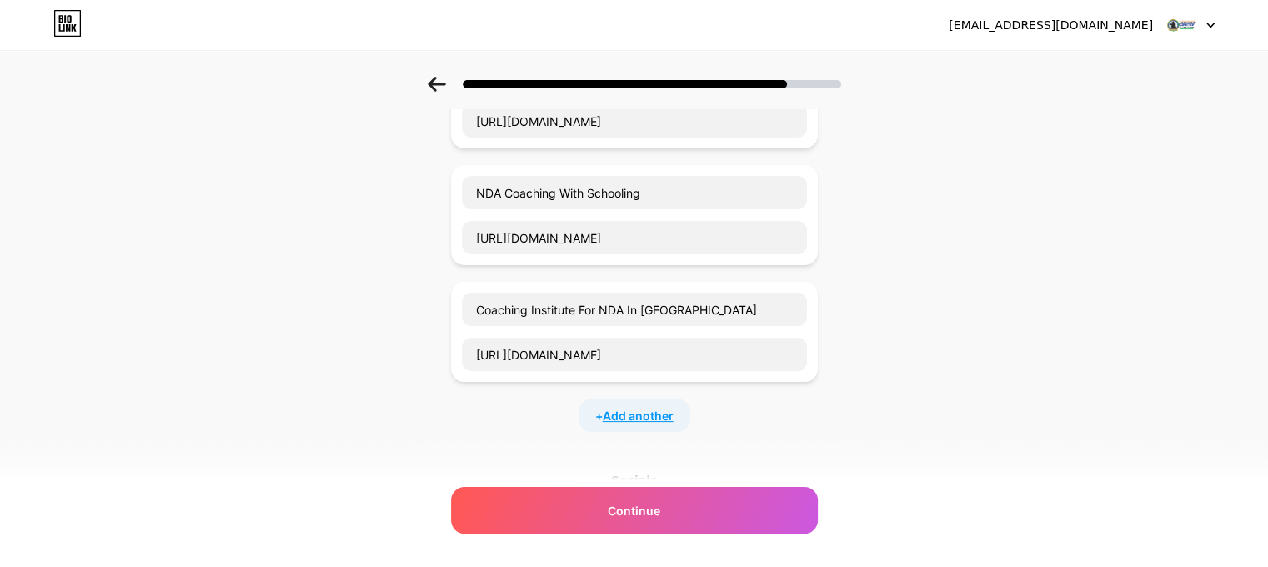
scroll to position [0, 0]
click at [535, 426] on input "text" at bounding box center [634, 425] width 345 height 33
paste input "CDS Coaching In [GEOGRAPHIC_DATA]"
type input "CDS Coaching In [GEOGRAPHIC_DATA]"
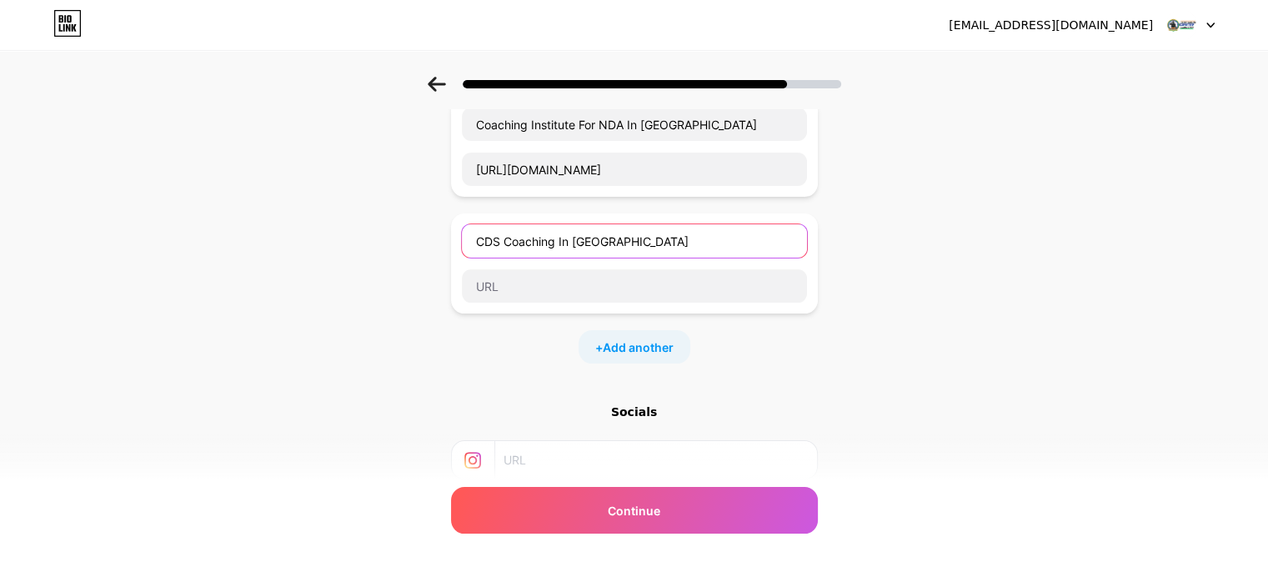
scroll to position [355, 0]
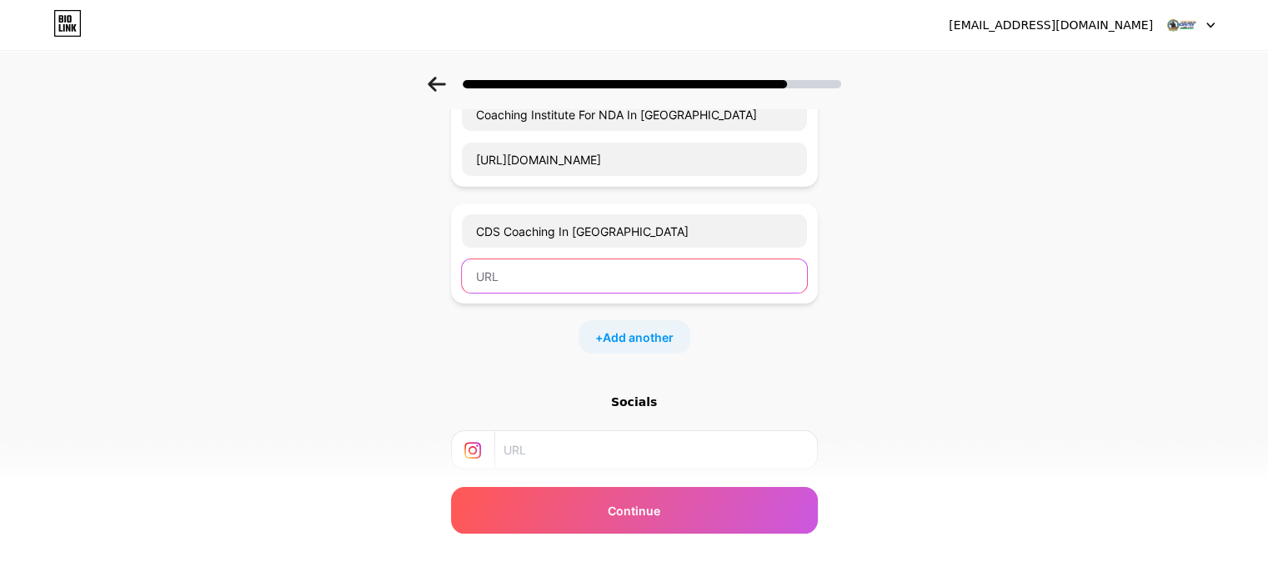
click at [524, 269] on input "text" at bounding box center [634, 275] width 345 height 33
paste input "[URL][DOMAIN_NAME]"
type input "[URL][DOMAIN_NAME]"
click at [633, 333] on span "Add another" at bounding box center [638, 338] width 71 height 18
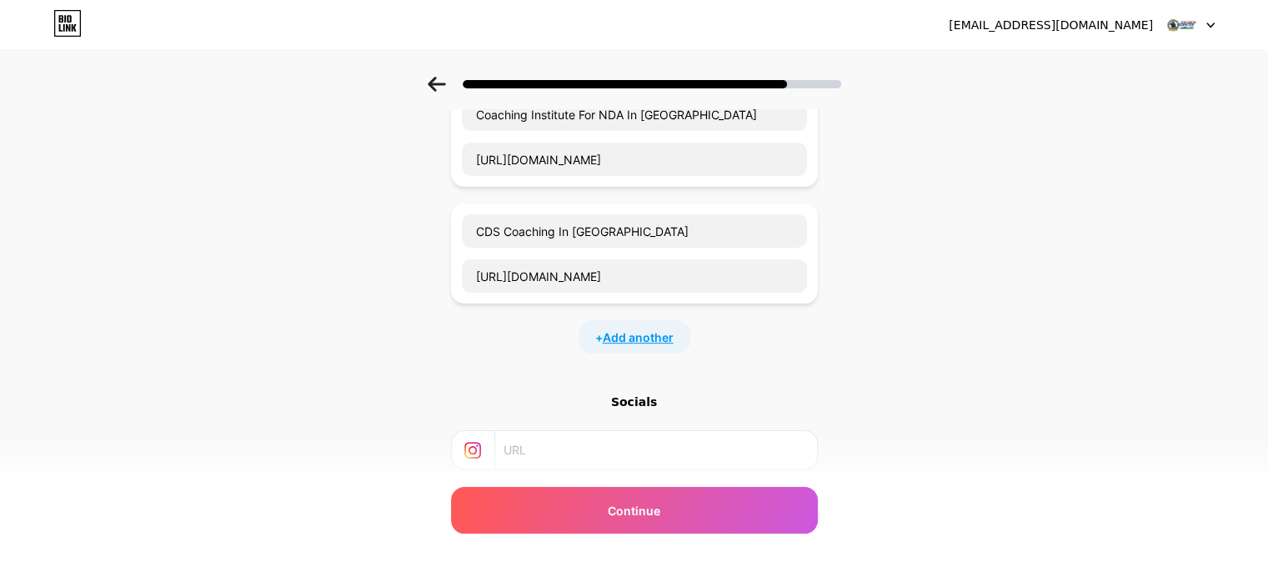
scroll to position [0, 0]
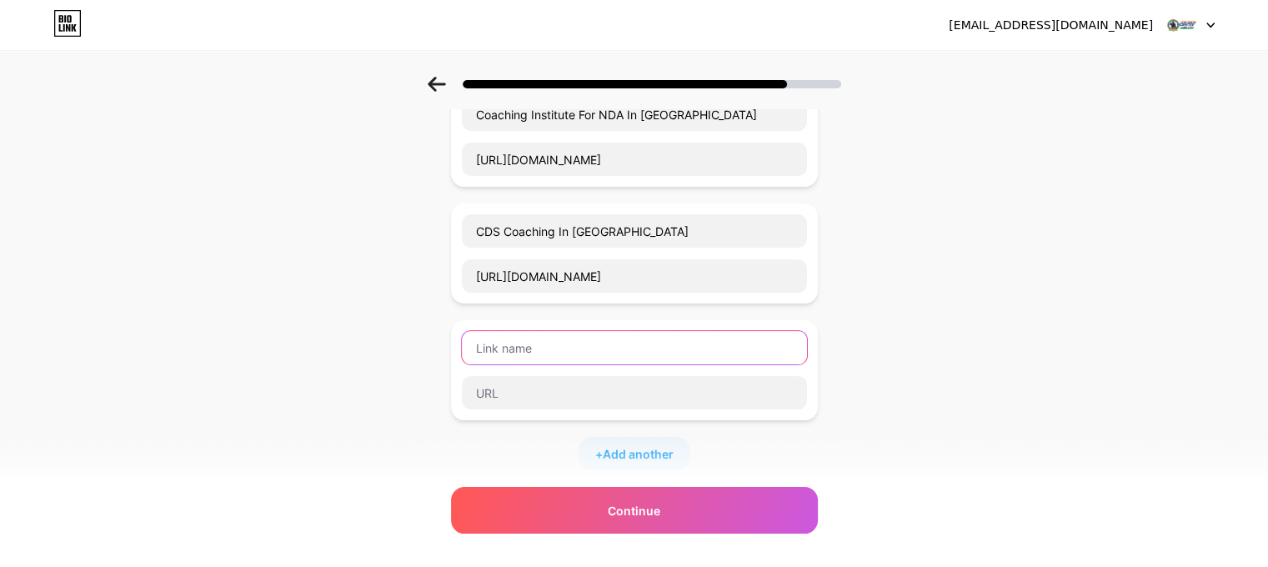
click at [544, 339] on input "text" at bounding box center [634, 347] width 345 height 33
paste input "CDS Coaching [GEOGRAPHIC_DATA]"
type input "CDS Coaching [GEOGRAPHIC_DATA]"
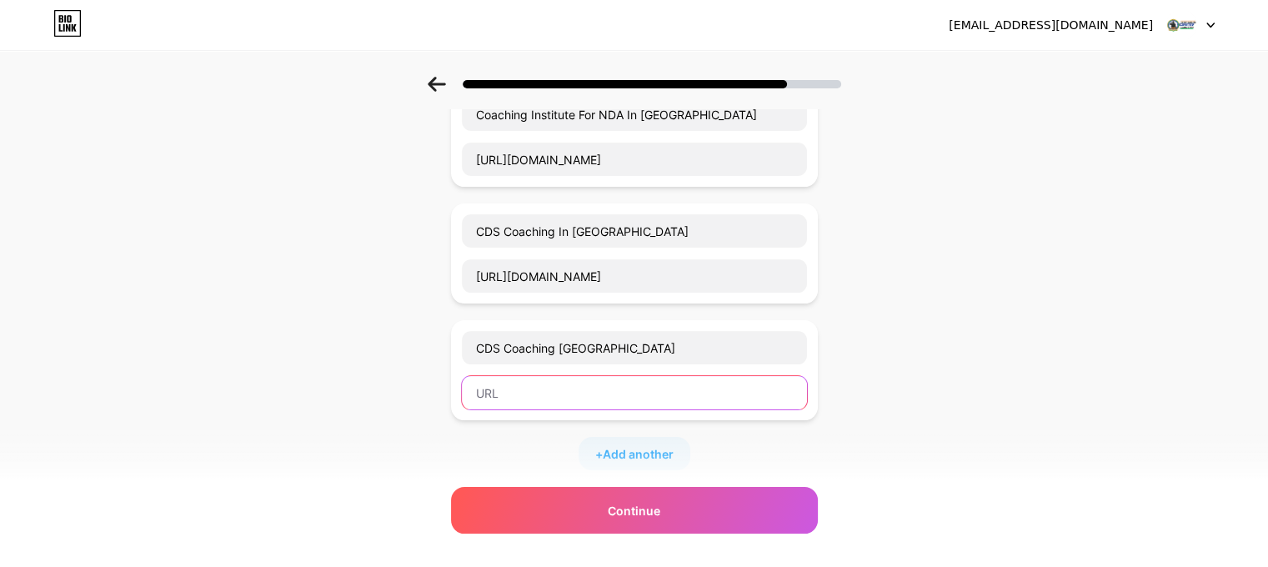
click at [483, 376] on input "text" at bounding box center [634, 392] width 345 height 33
paste input "[URL][DOMAIN_NAME]"
type input "[URL][DOMAIN_NAME]"
click at [650, 446] on span "Add another" at bounding box center [638, 454] width 71 height 18
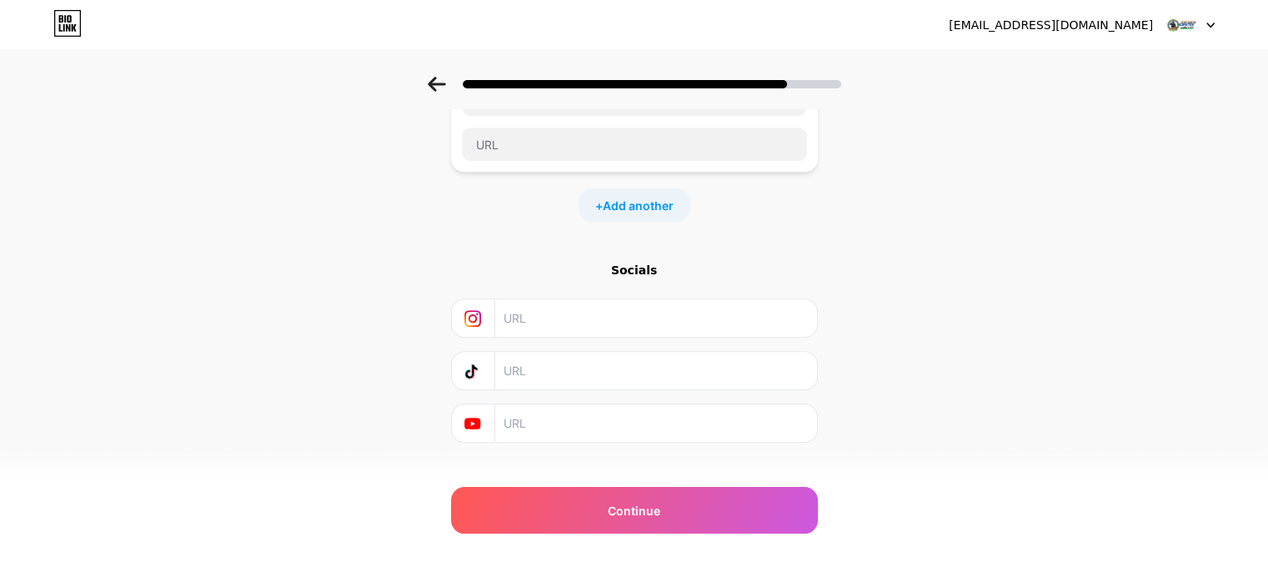
scroll to position [740, 0]
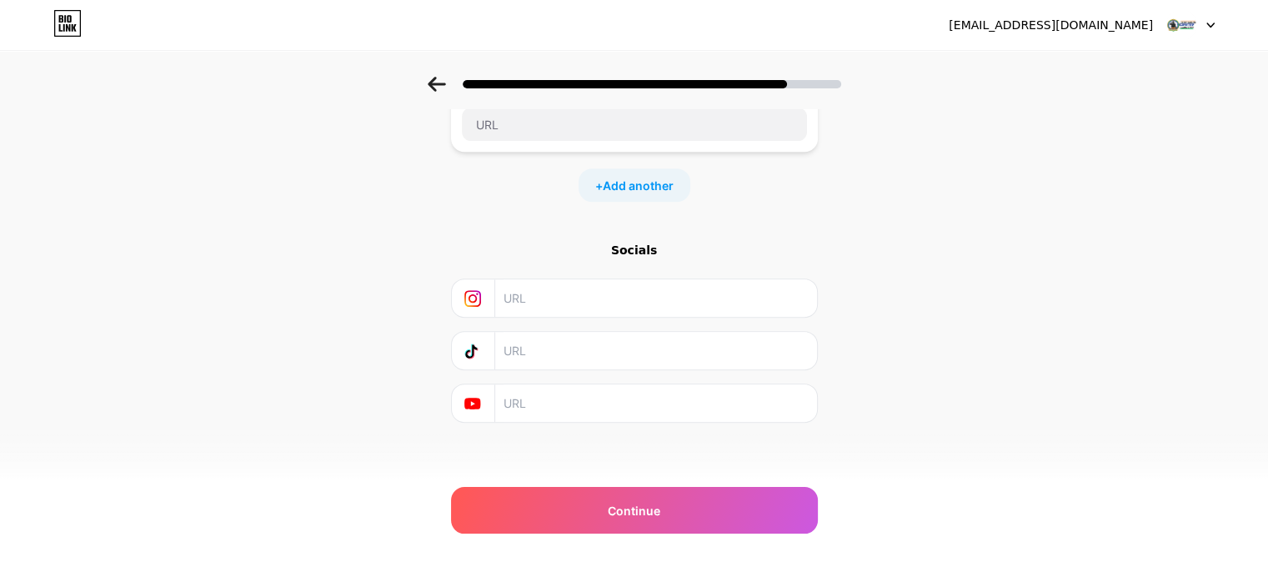
click at [546, 294] on input "text" at bounding box center [655, 298] width 303 height 38
paste input "[URL][DOMAIN_NAME]"
type input "[URL][DOMAIN_NAME]"
click at [582, 401] on input "text" at bounding box center [655, 403] width 303 height 38
paste input "[URL][DOMAIN_NAME]"
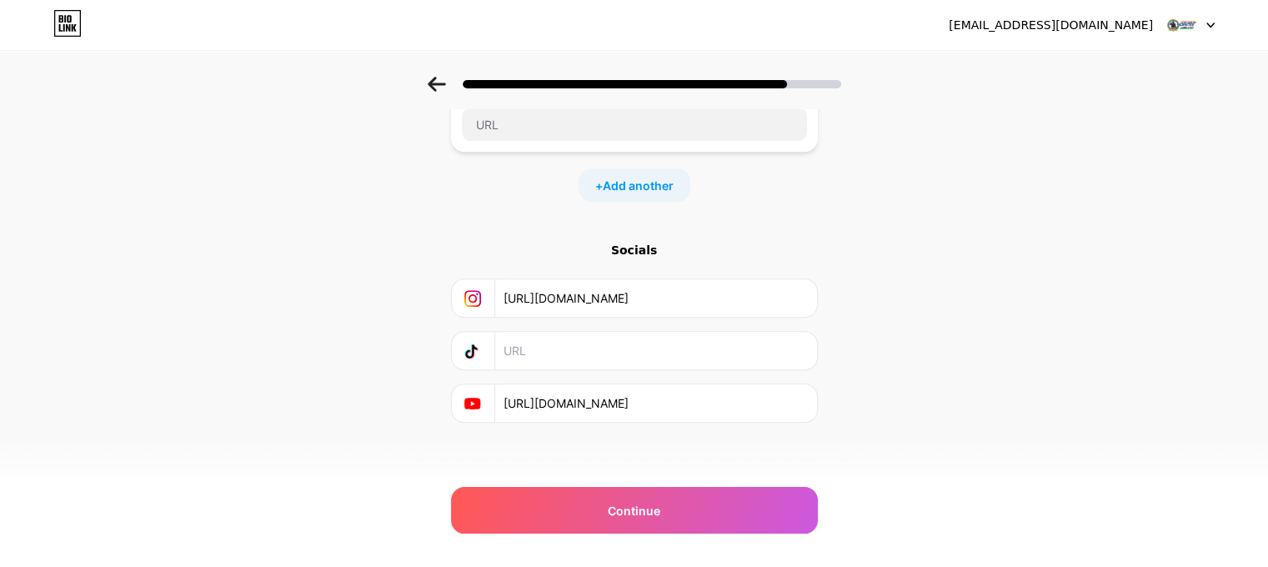
type input "[URL][DOMAIN_NAME]"
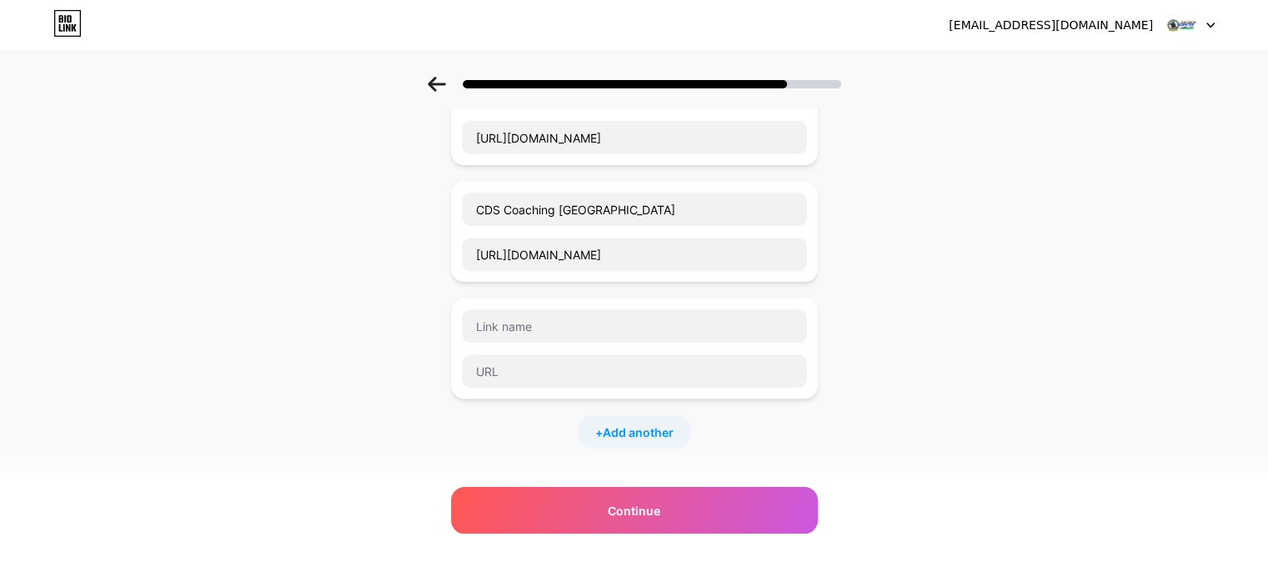
scroll to position [584, 0]
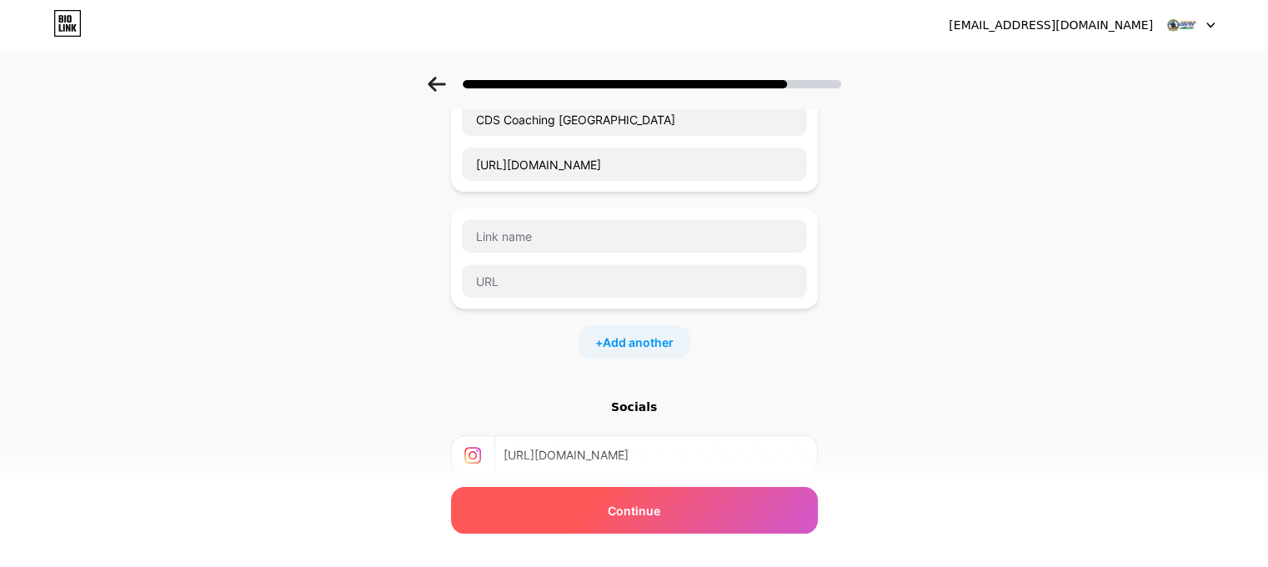
click at [649, 525] on div "Continue" at bounding box center [634, 510] width 367 height 47
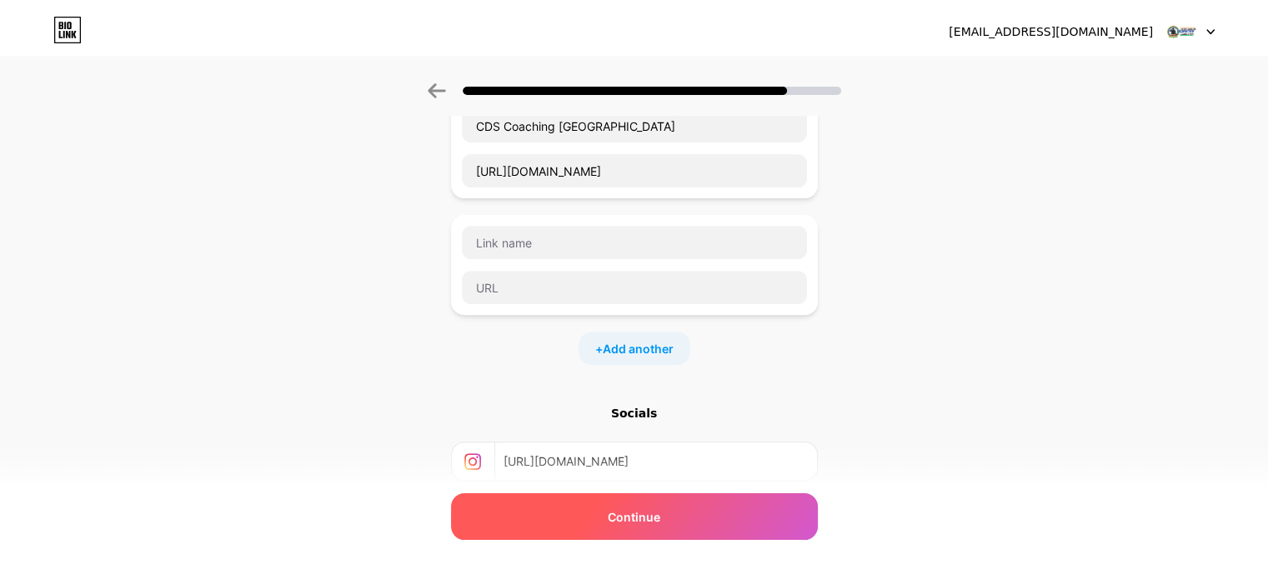
scroll to position [0, 0]
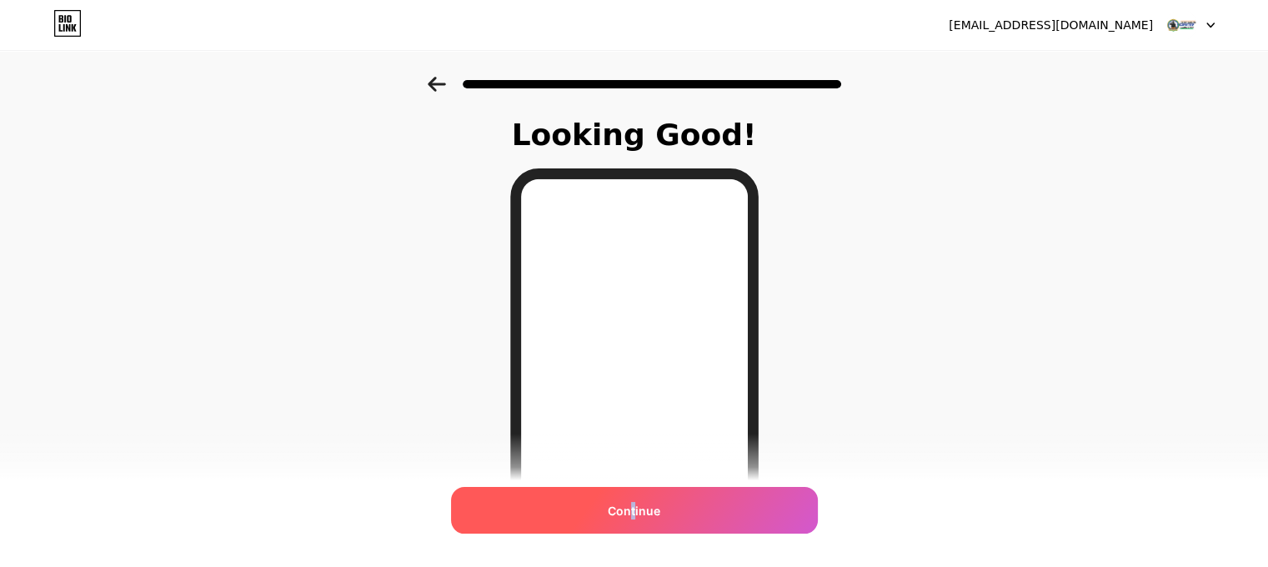
click at [640, 496] on div "Continue" at bounding box center [634, 510] width 367 height 47
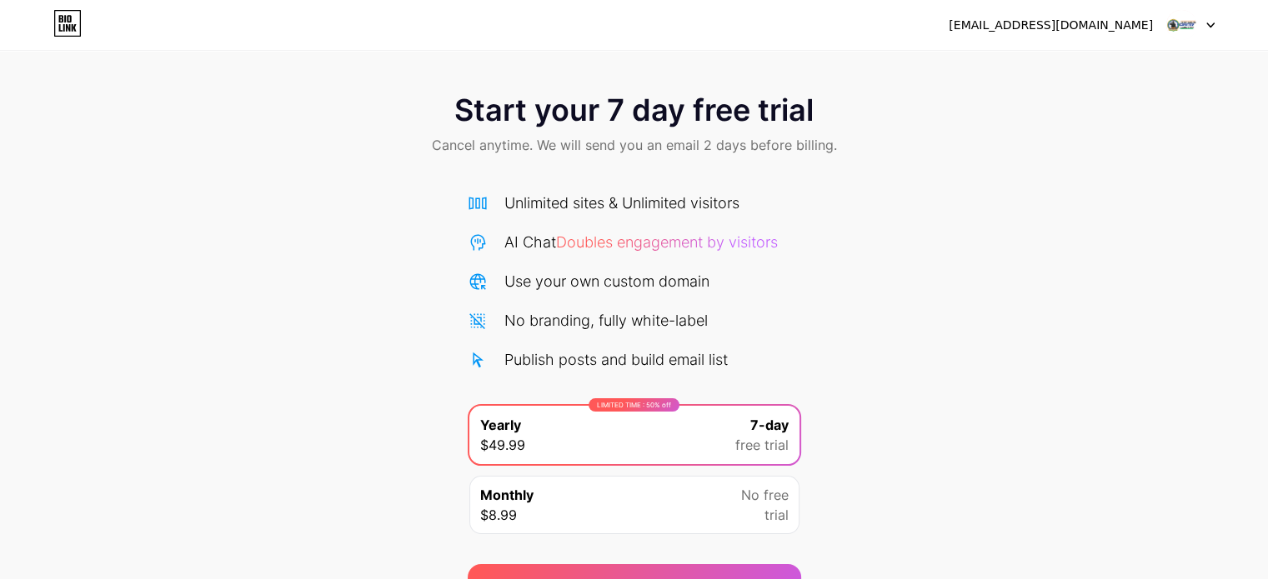
scroll to position [90, 0]
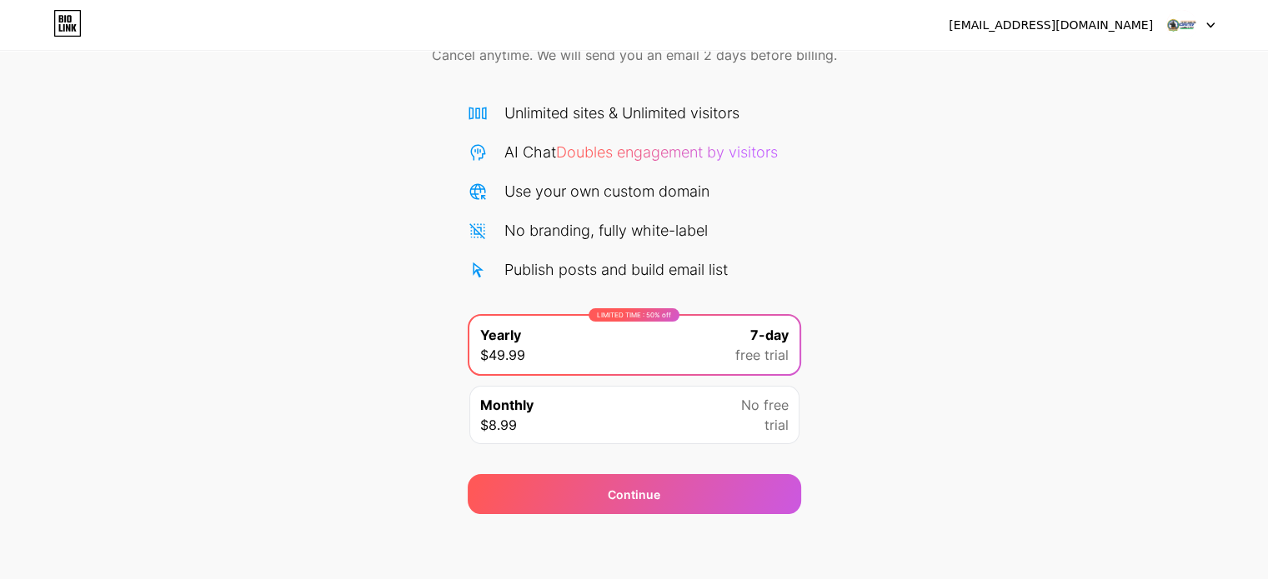
click at [608, 405] on div "Monthly $8.99 No free trial" at bounding box center [634, 415] width 330 height 58
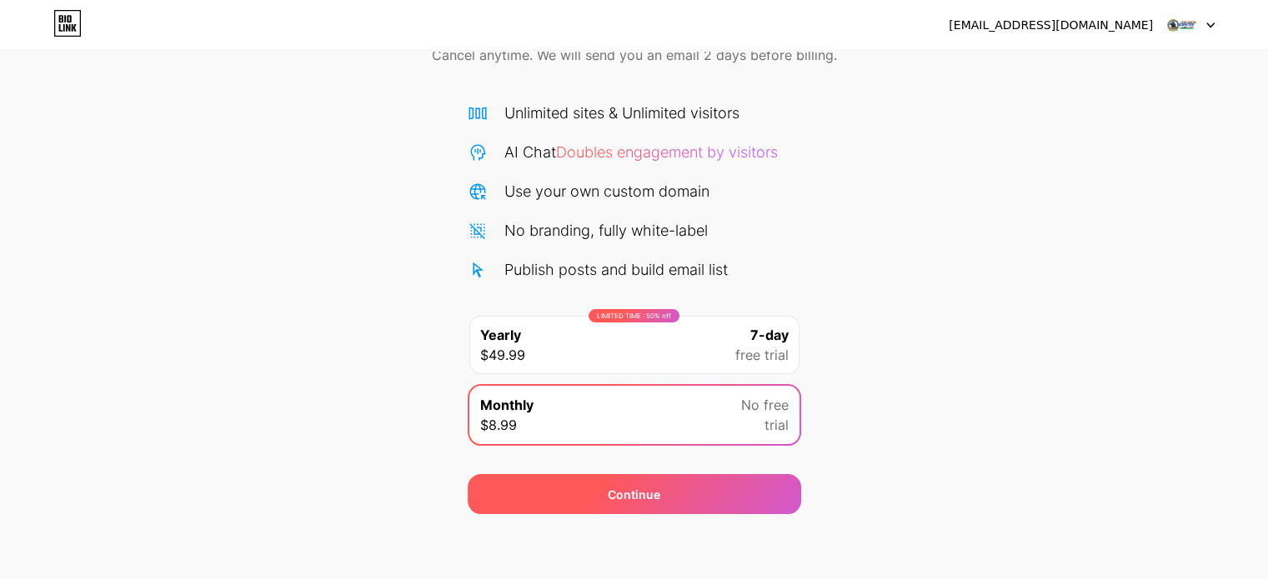
click at [650, 506] on div "Continue" at bounding box center [635, 494] width 334 height 40
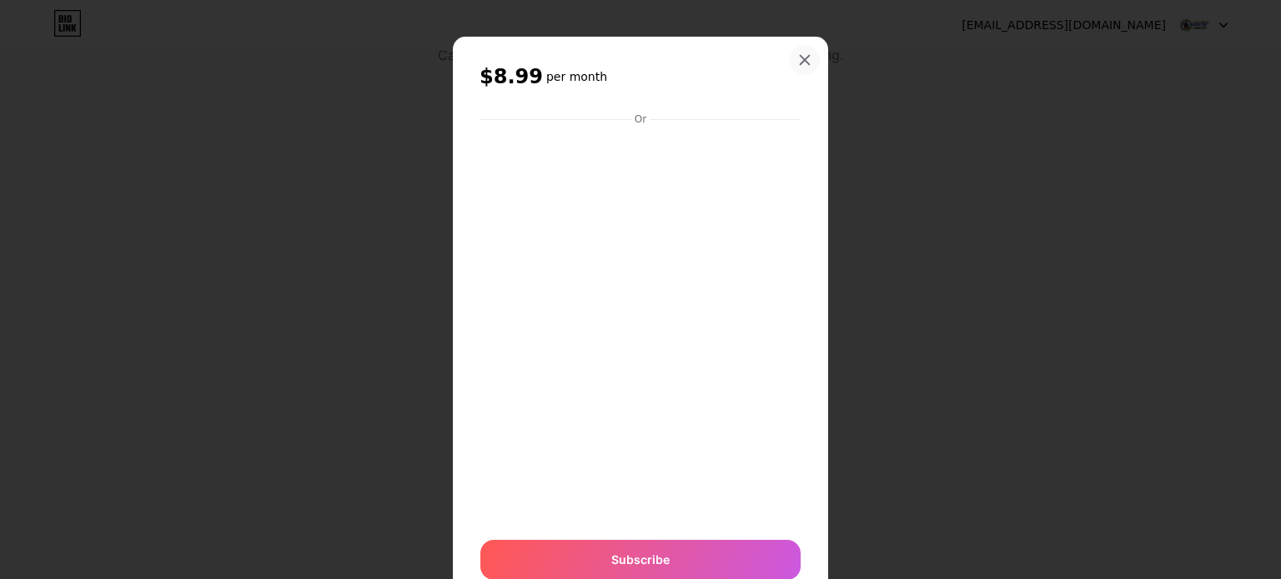
click at [800, 59] on icon at bounding box center [804, 59] width 13 height 13
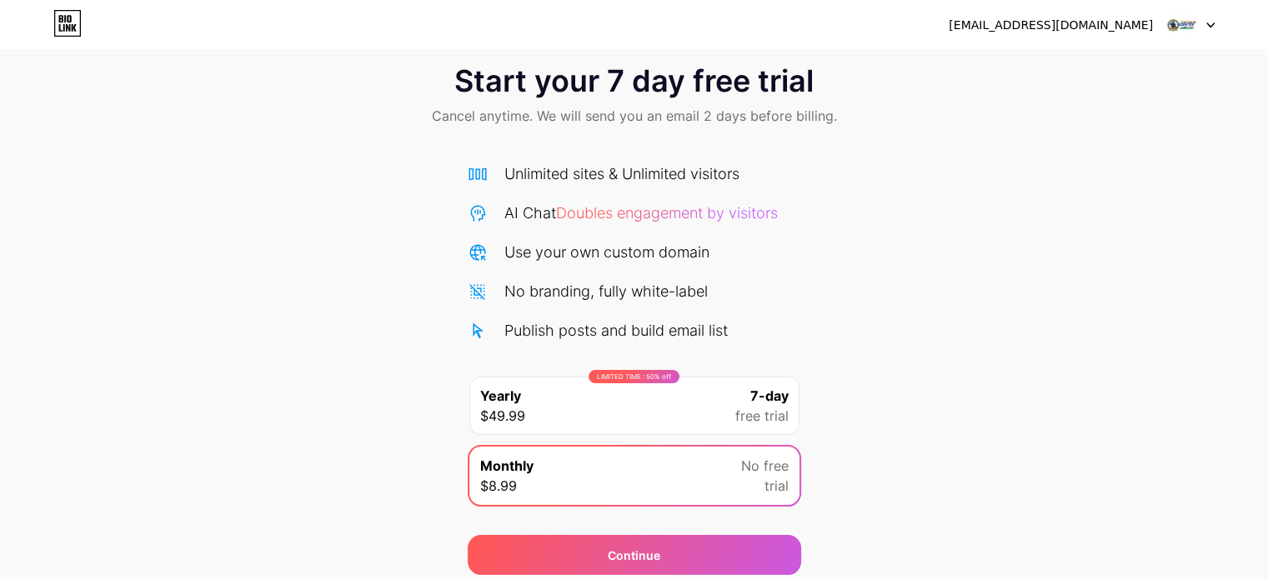
scroll to position [0, 0]
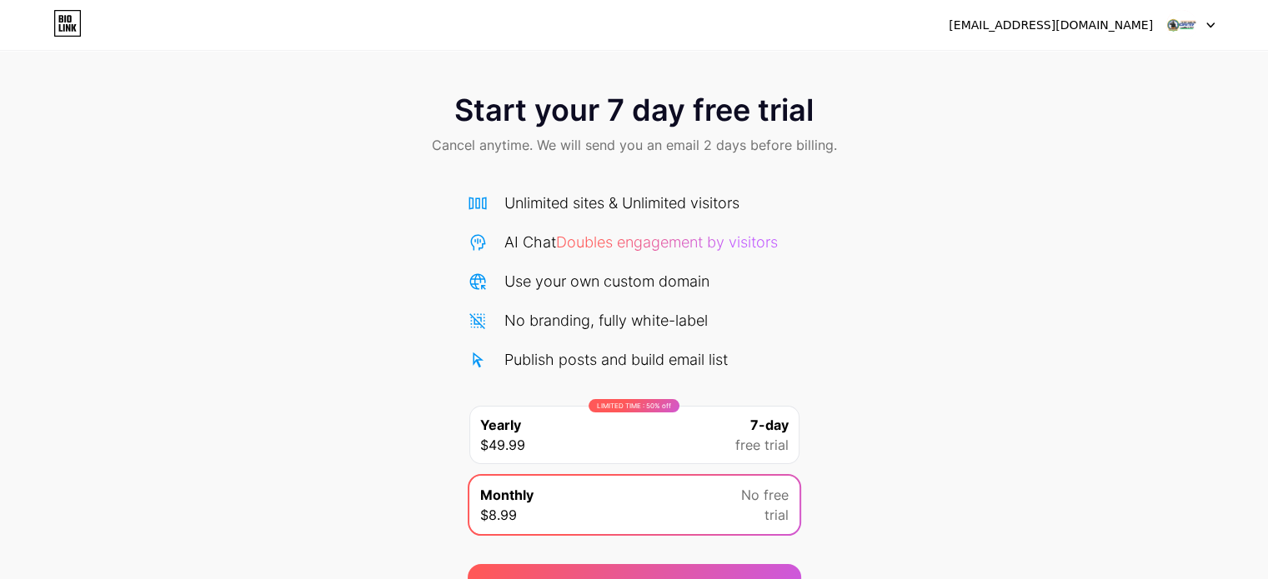
click at [1157, 28] on div "[EMAIL_ADDRESS][DOMAIN_NAME]" at bounding box center [1082, 25] width 266 height 30
click at [1194, 24] on img at bounding box center [1182, 25] width 32 height 32
click at [1041, 17] on div "[EMAIL_ADDRESS][DOMAIN_NAME]" at bounding box center [1051, 26] width 204 height 18
click at [1025, 39] on div "[EMAIL_ADDRESS][DOMAIN_NAME]" at bounding box center [1082, 25] width 266 height 30
click at [53, 19] on div "[EMAIL_ADDRESS][DOMAIN_NAME] Logout" at bounding box center [634, 25] width 1268 height 30
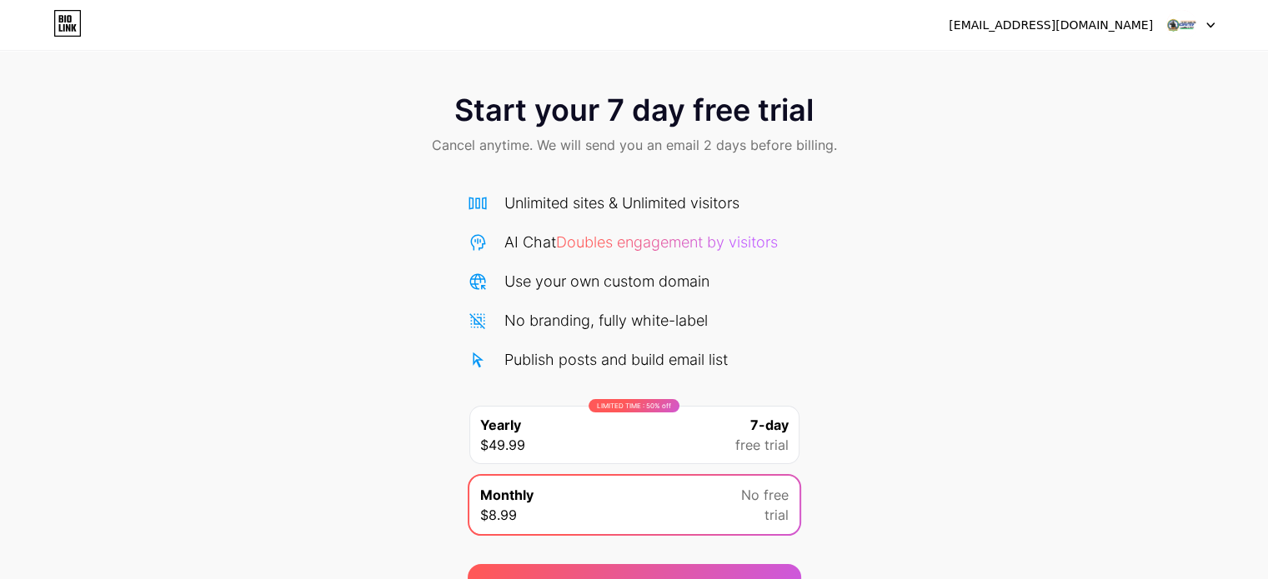
click at [67, 26] on icon at bounding box center [68, 28] width 4 height 8
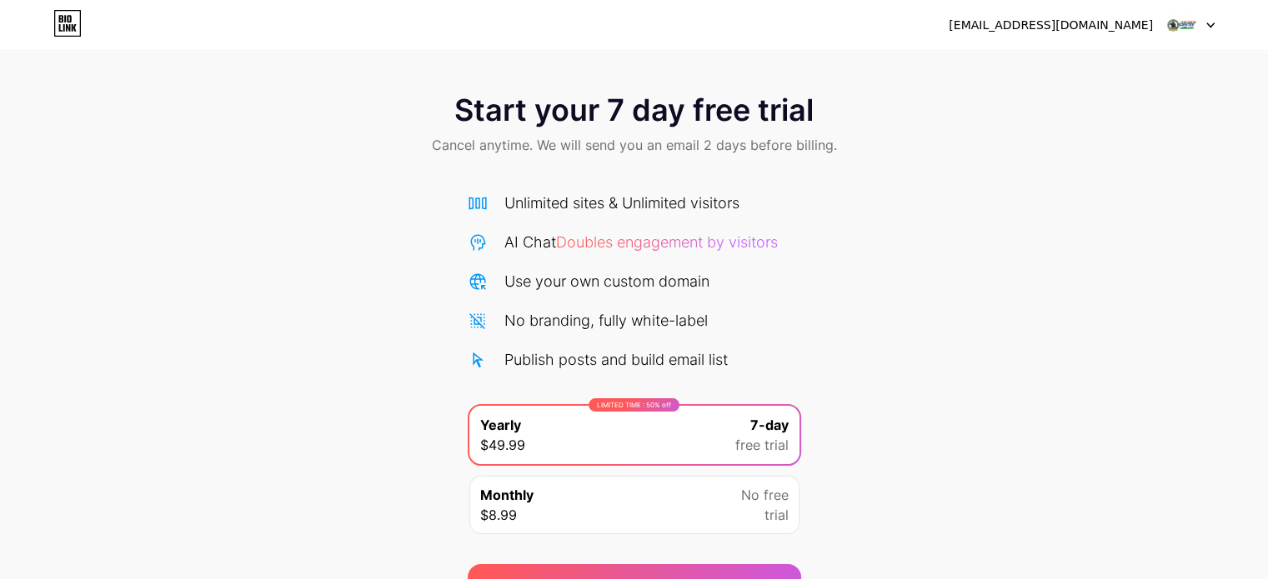
click at [67, 22] on icon at bounding box center [67, 23] width 28 height 27
click at [632, 243] on span "Doubles engagement by visitors" at bounding box center [667, 242] width 222 height 18
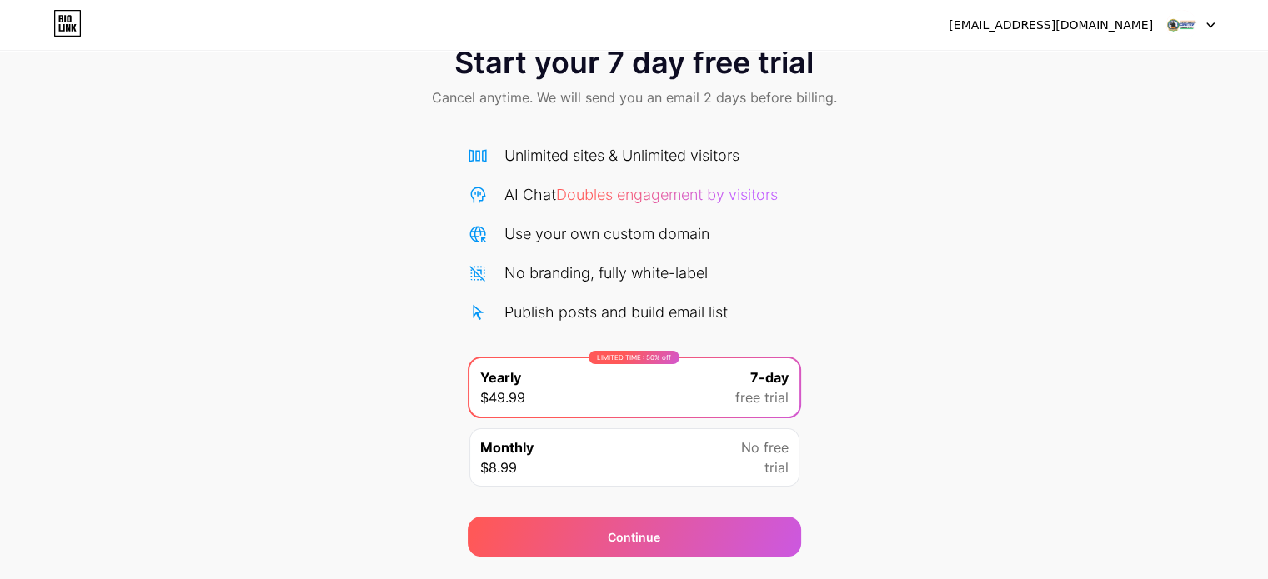
scroll to position [90, 0]
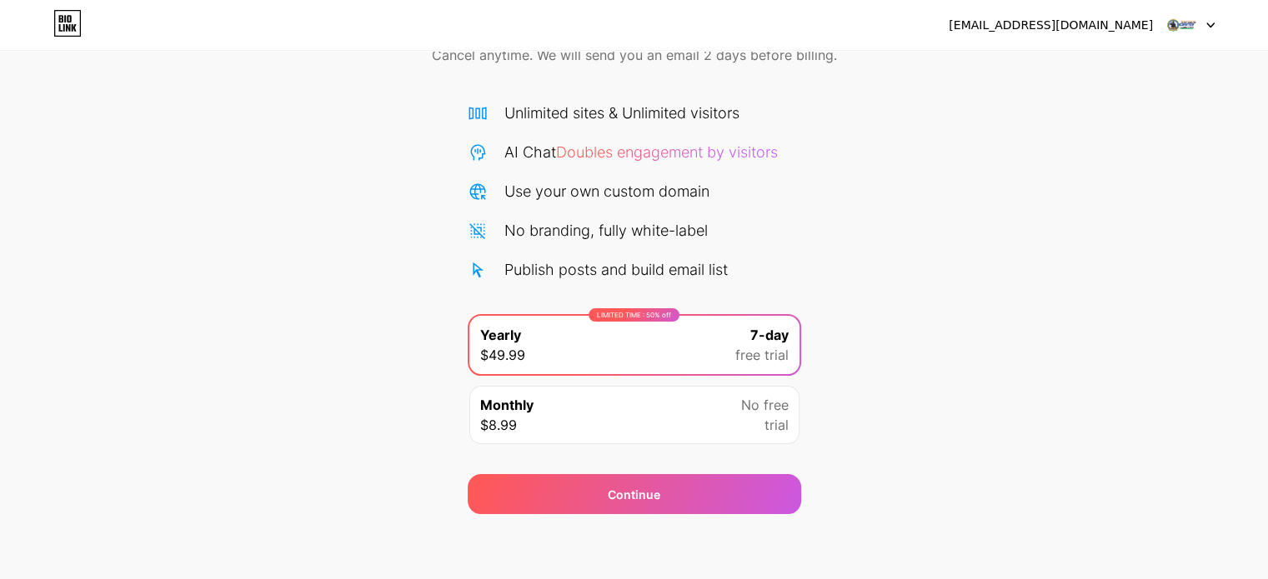
click at [683, 539] on div "dehradunacademy048@gmail.com Logout Link Copied Start your 7 day free trial Can…" at bounding box center [634, 245] width 1268 height 671
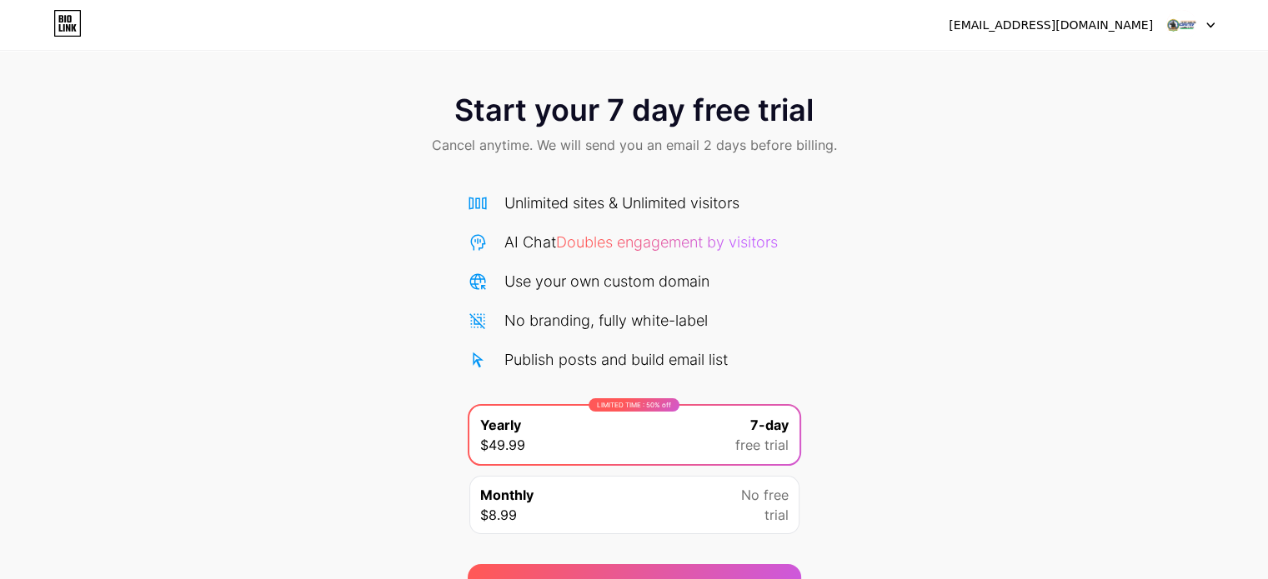
scroll to position [0, 0]
click at [557, 203] on div "Unlimited sites & Unlimited visitors" at bounding box center [621, 203] width 235 height 23
drag, startPoint x: 578, startPoint y: 193, endPoint x: 619, endPoint y: 153, distance: 57.2
click at [579, 193] on div "Unlimited sites & Unlimited visitors" at bounding box center [621, 203] width 235 height 23
click at [609, 136] on span "Cancel anytime. We will send you an email 2 days before billing." at bounding box center [634, 145] width 405 height 20
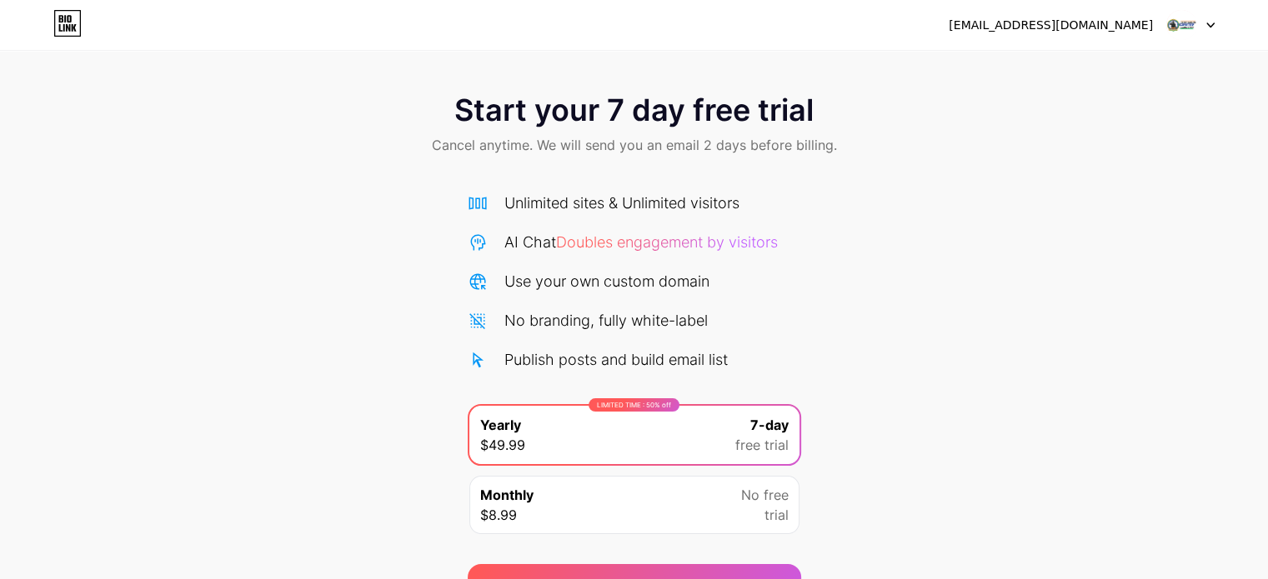
click at [635, 118] on span "Start your 7 day free trial" at bounding box center [633, 109] width 359 height 33
click at [657, 113] on span "Start your 7 day free trial" at bounding box center [633, 109] width 359 height 33
click at [700, 116] on span "Start your 7 day free trial" at bounding box center [633, 109] width 359 height 33
click at [1192, 23] on img at bounding box center [1182, 25] width 32 height 32
click at [66, 27] on icon at bounding box center [68, 28] width 4 height 8
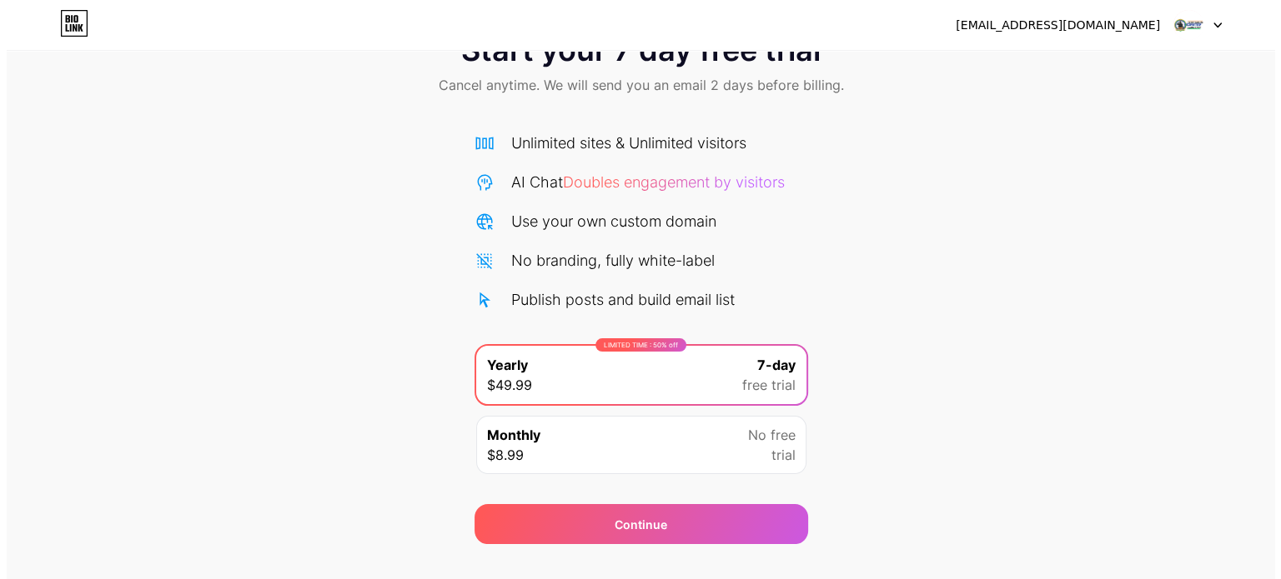
scroll to position [90, 0]
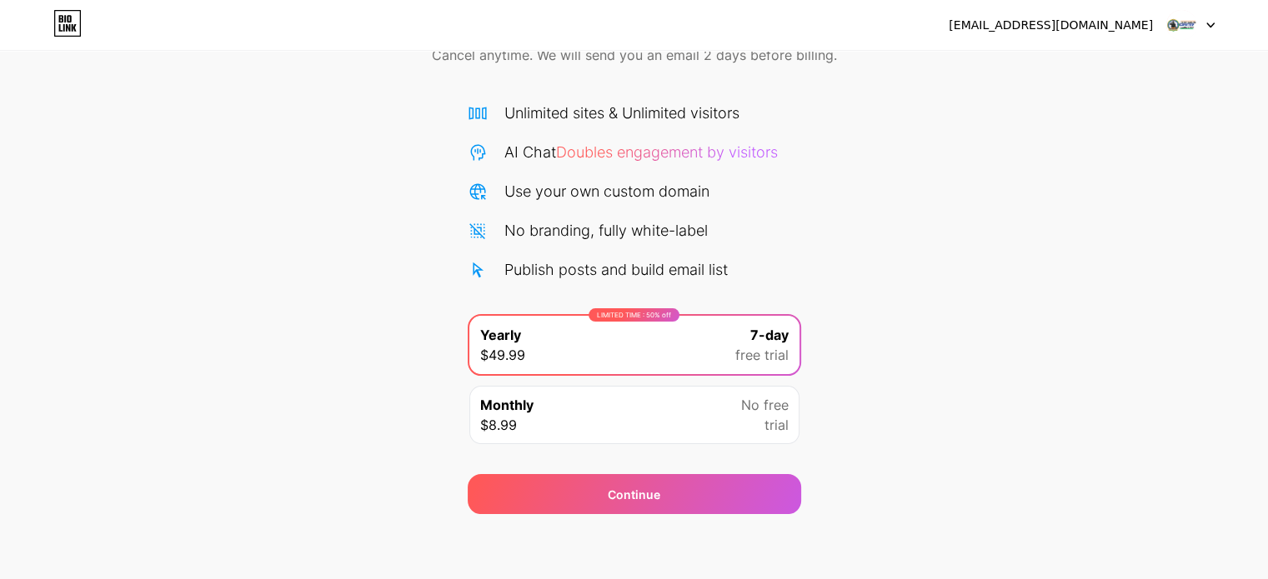
click at [664, 348] on div "LIMITED TIME : 50% off Yearly $49.99 7-day free trial" at bounding box center [634, 345] width 330 height 58
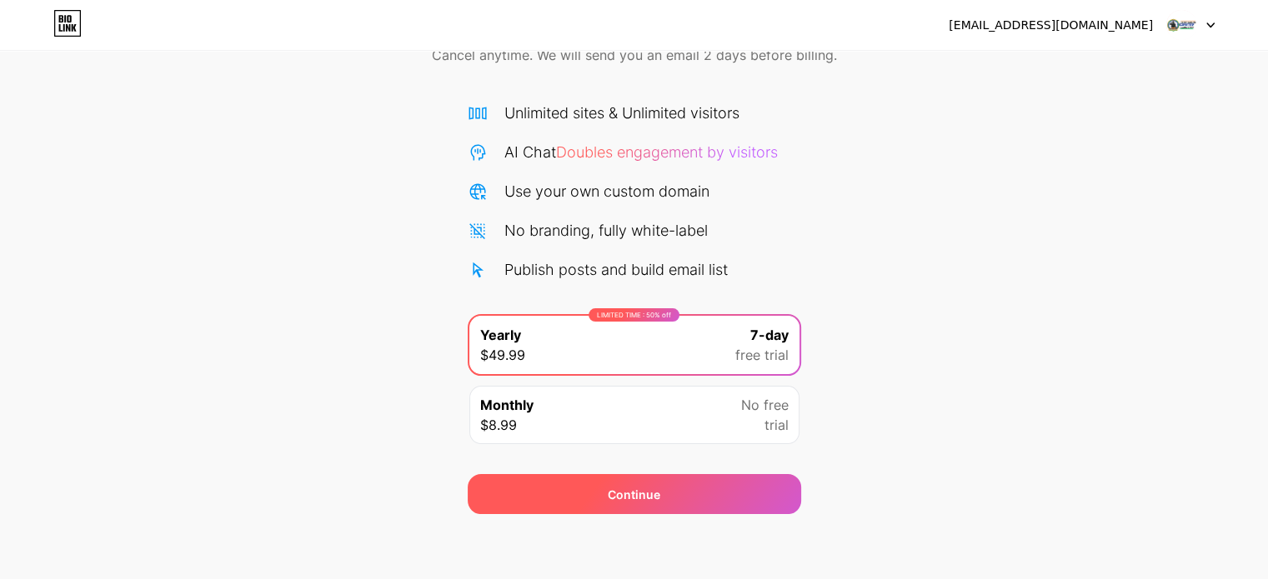
click at [626, 493] on span "Continue" at bounding box center [634, 495] width 53 height 18
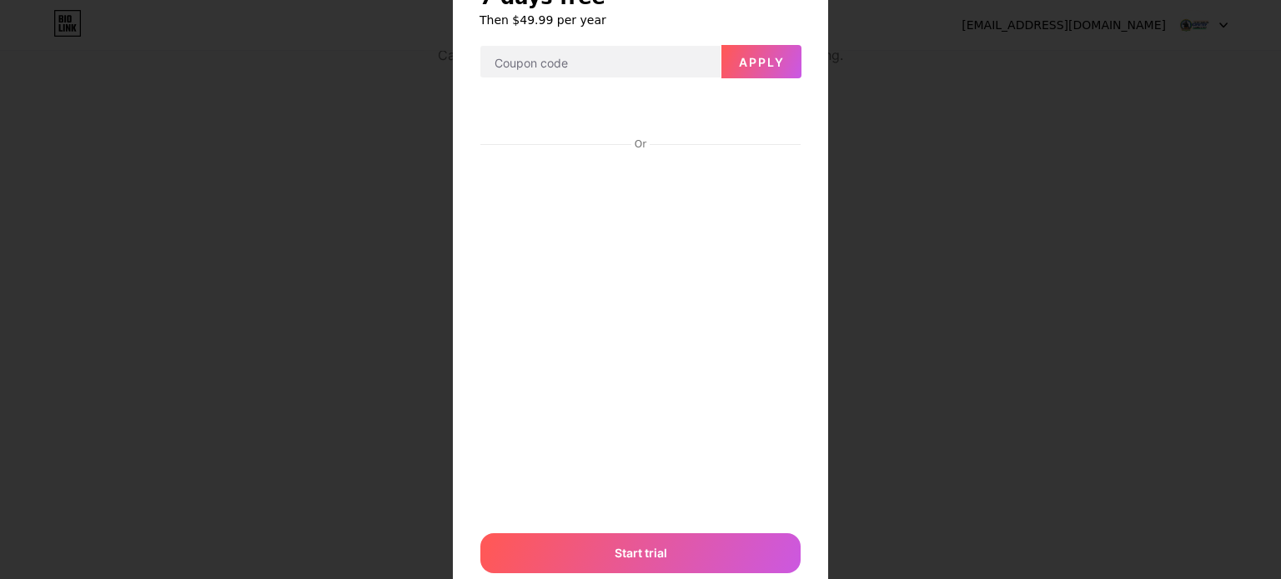
scroll to position [137, 0]
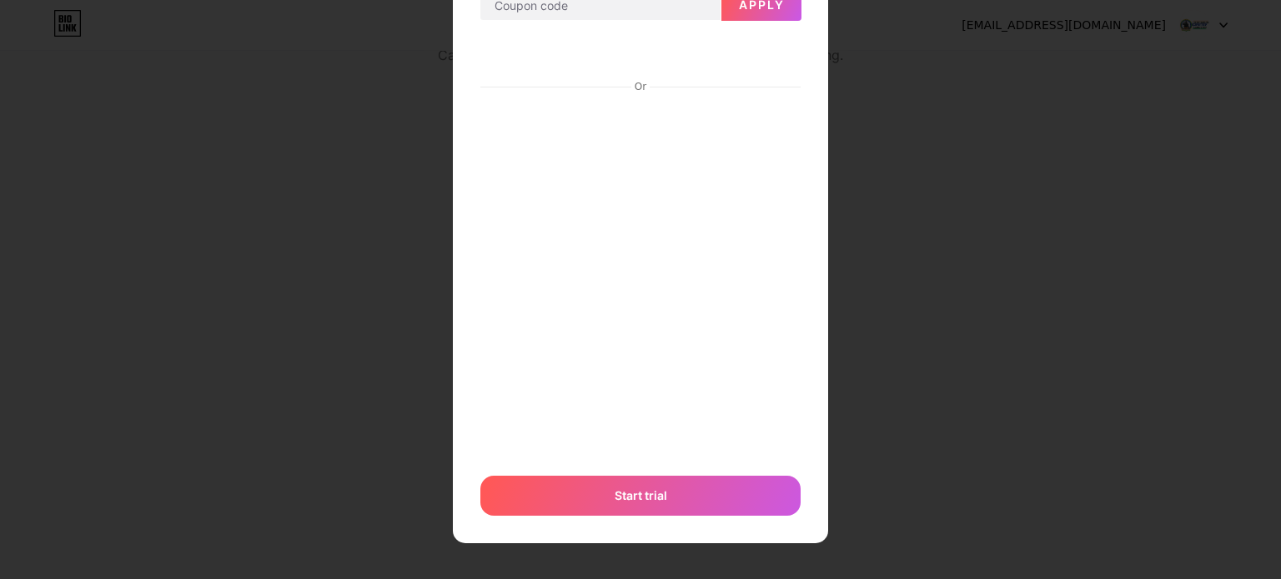
click at [587, 552] on div "7 days free Then $49.99 per year Apply Or Start trial" at bounding box center [640, 221] width 1281 height 717
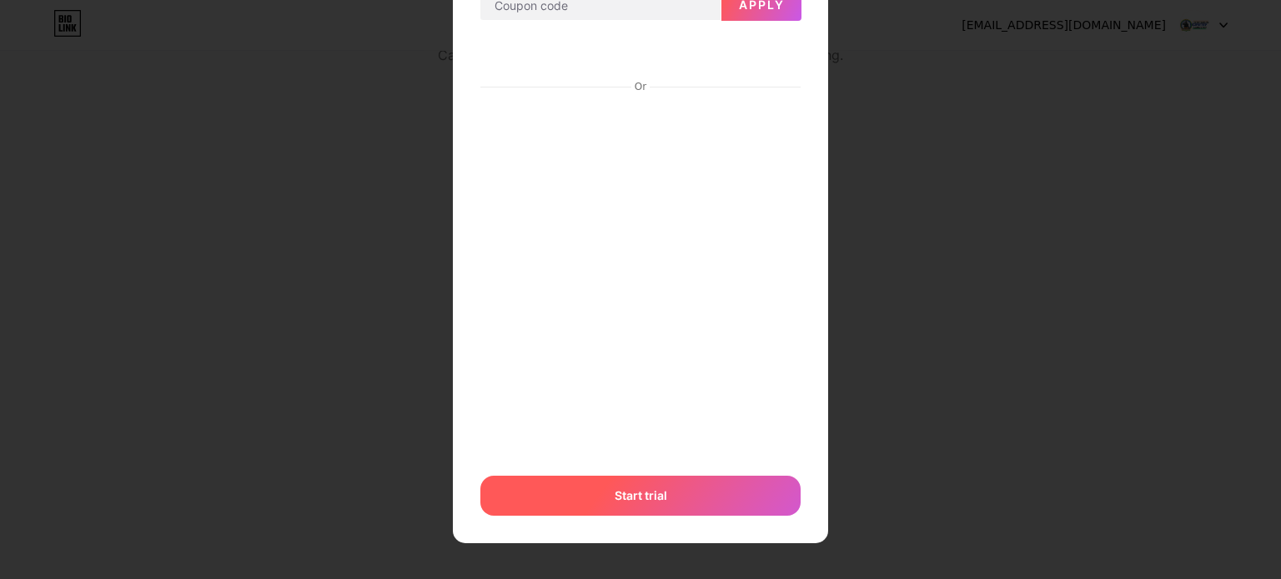
click at [609, 508] on div "Start trial" at bounding box center [640, 496] width 320 height 40
